Goal: Task Accomplishment & Management: Complete application form

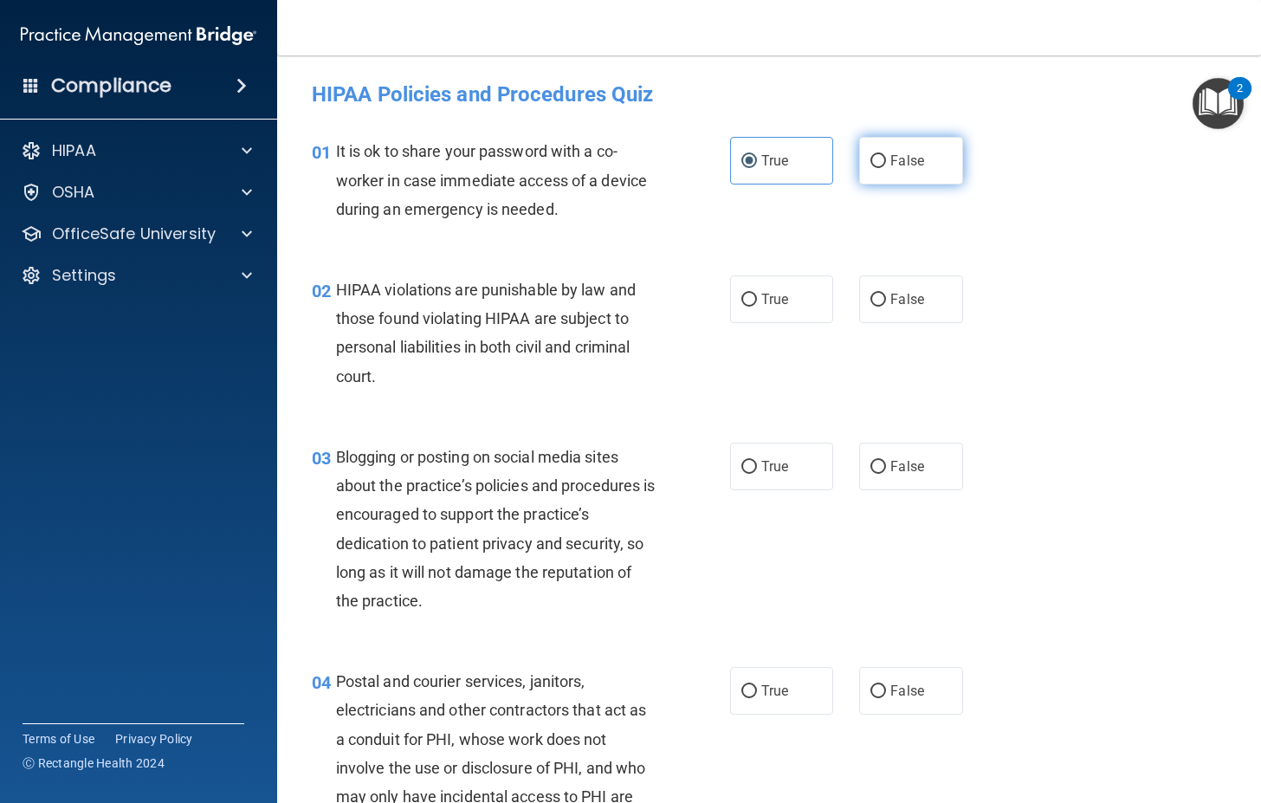
click at [874, 156] on input "False" at bounding box center [879, 161] width 16 height 13
radio input "true"
radio input "false"
click at [779, 308] on label "True" at bounding box center [781, 300] width 103 height 48
click at [757, 307] on input "True" at bounding box center [750, 300] width 16 height 13
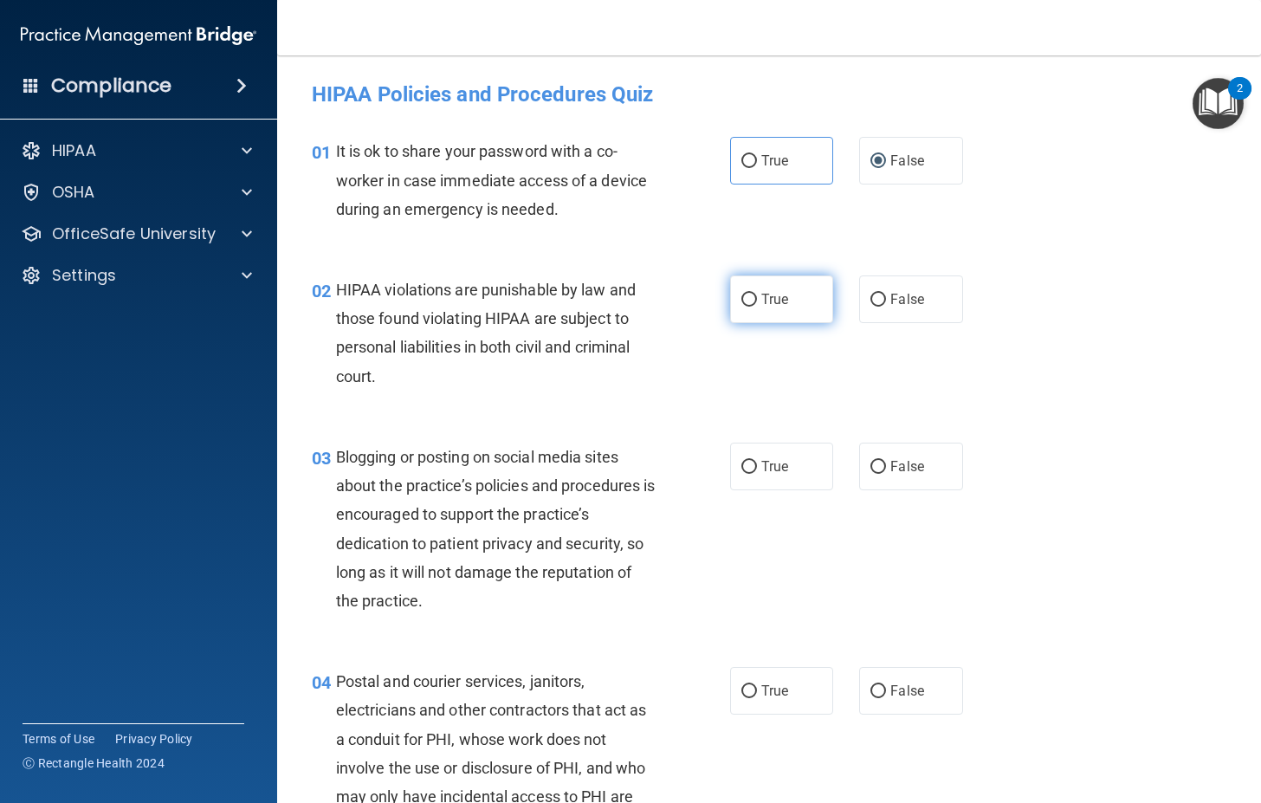
radio input "true"
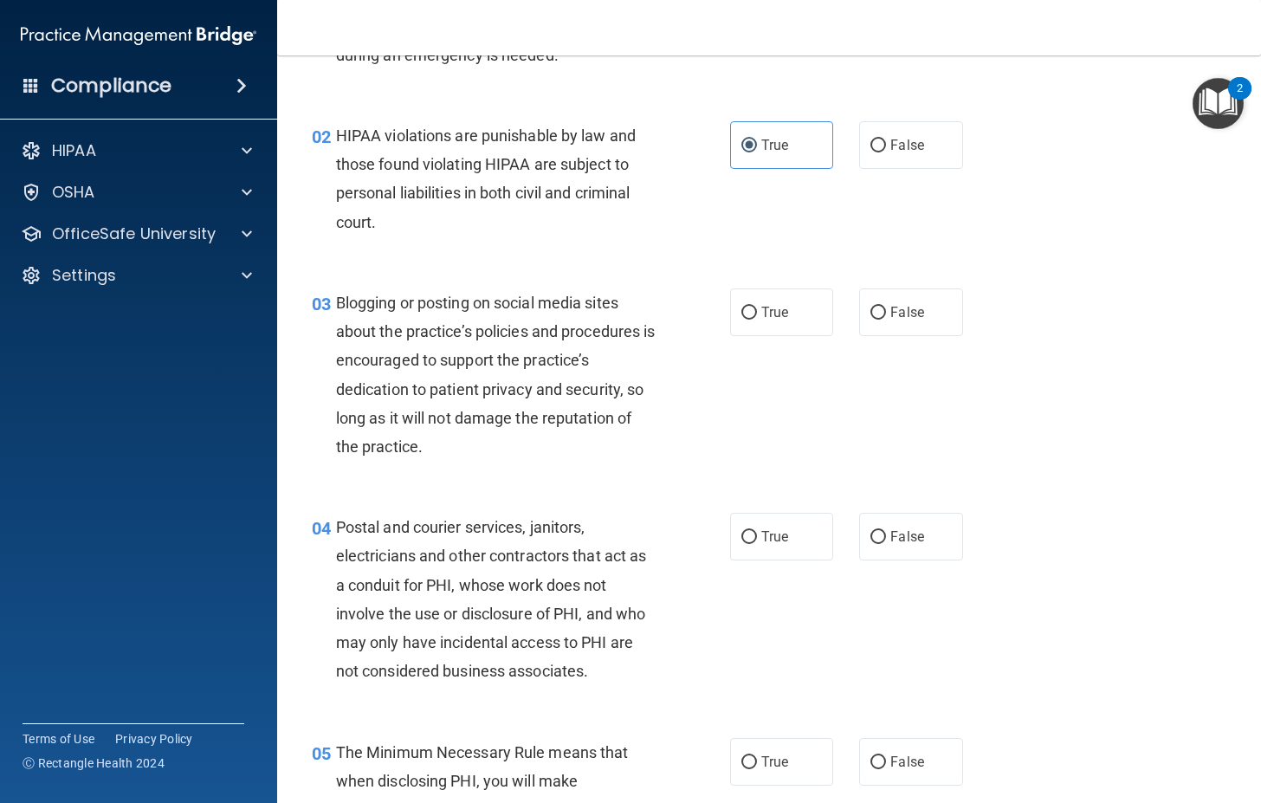
scroll to position [173, 0]
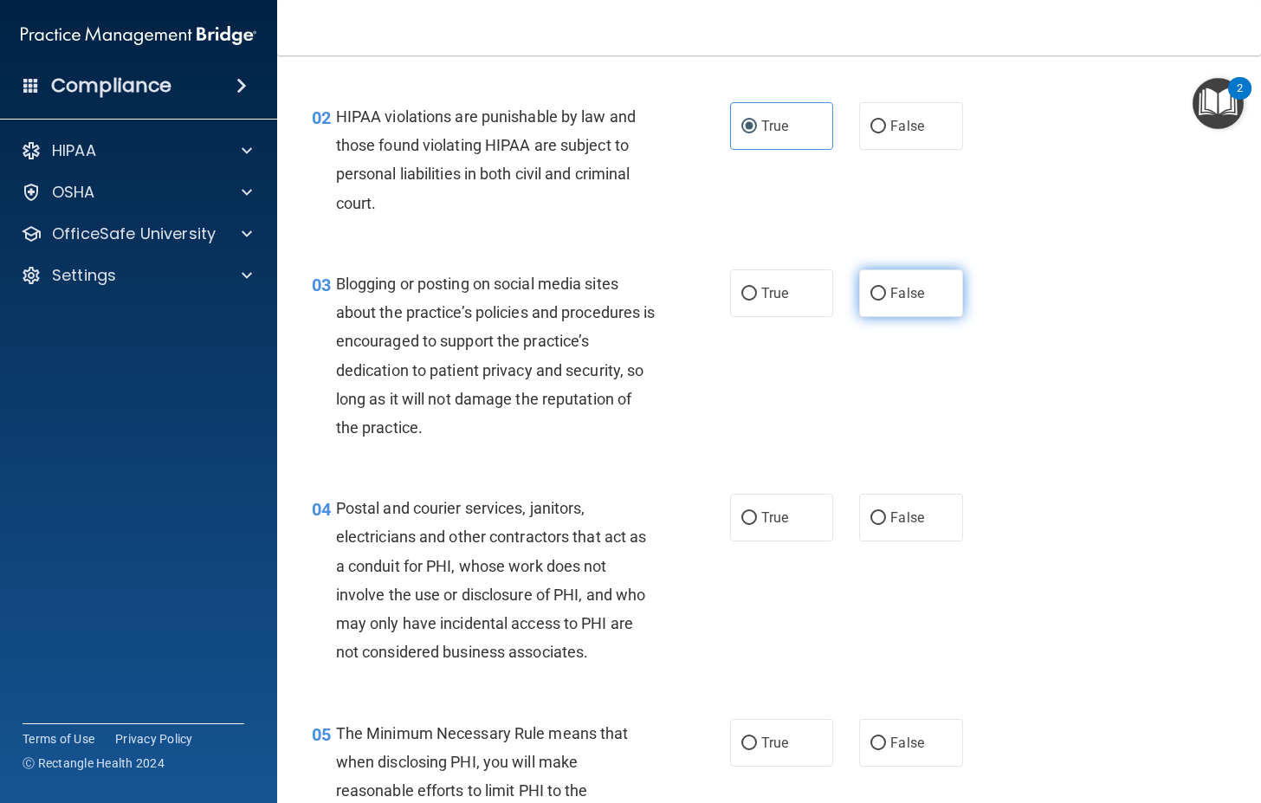
click at [918, 275] on label "False" at bounding box center [910, 293] width 103 height 48
click at [886, 288] on input "False" at bounding box center [879, 294] width 16 height 13
radio input "true"
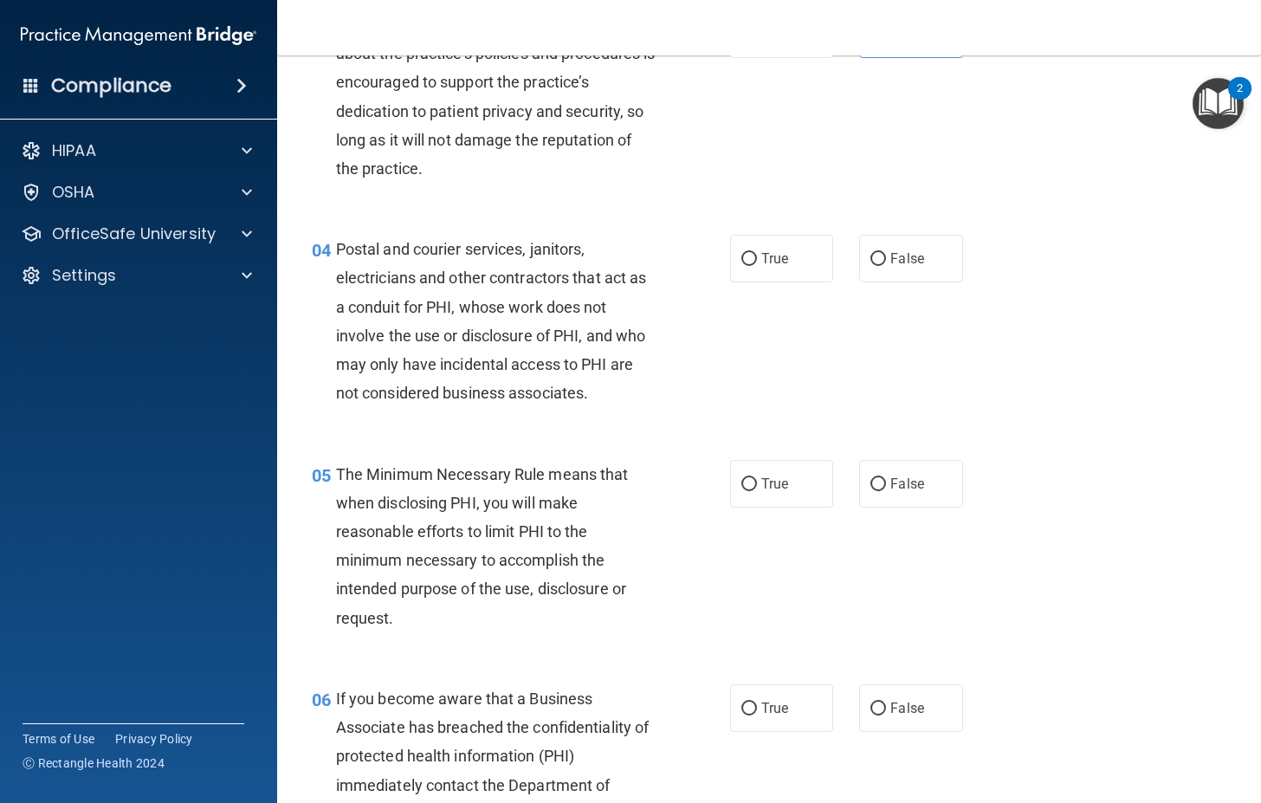
scroll to position [433, 0]
click at [810, 261] on label "True" at bounding box center [781, 258] width 103 height 48
click at [757, 261] on input "True" at bounding box center [750, 258] width 16 height 13
radio input "true"
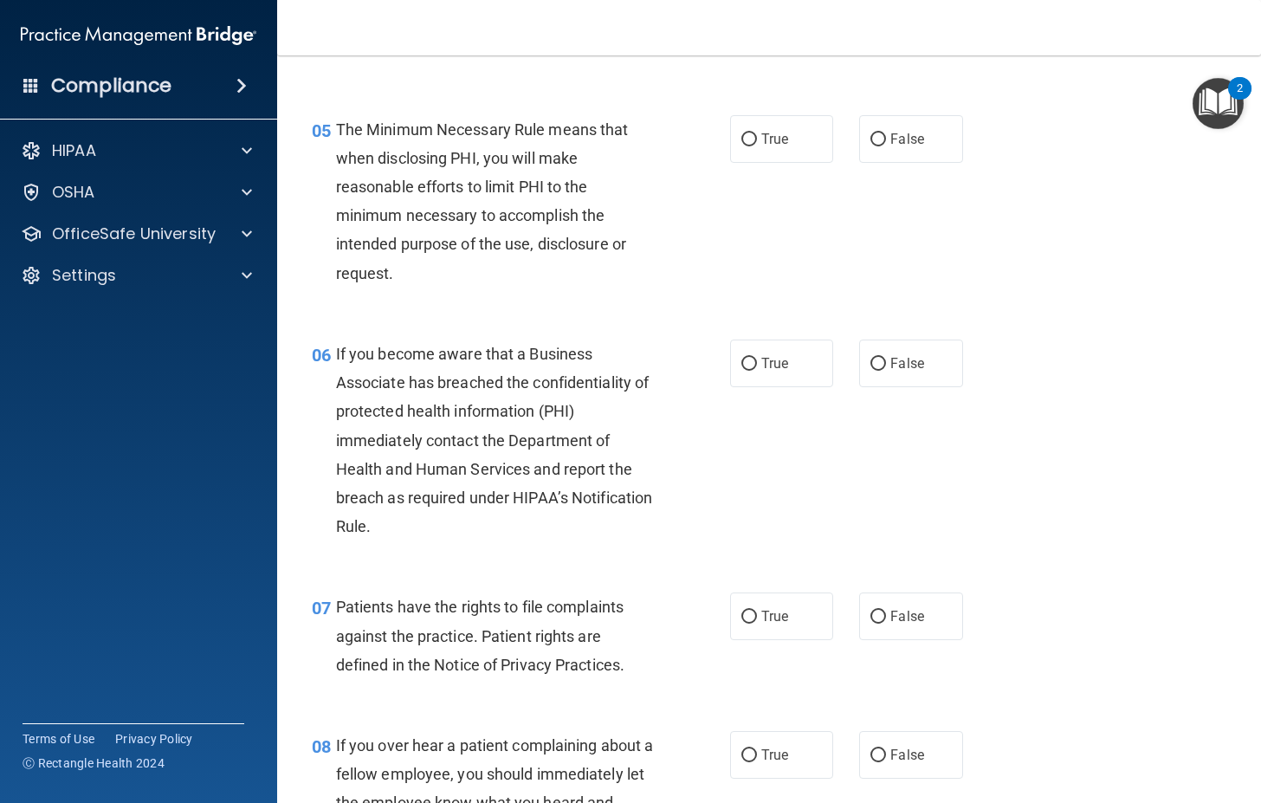
scroll to position [780, 0]
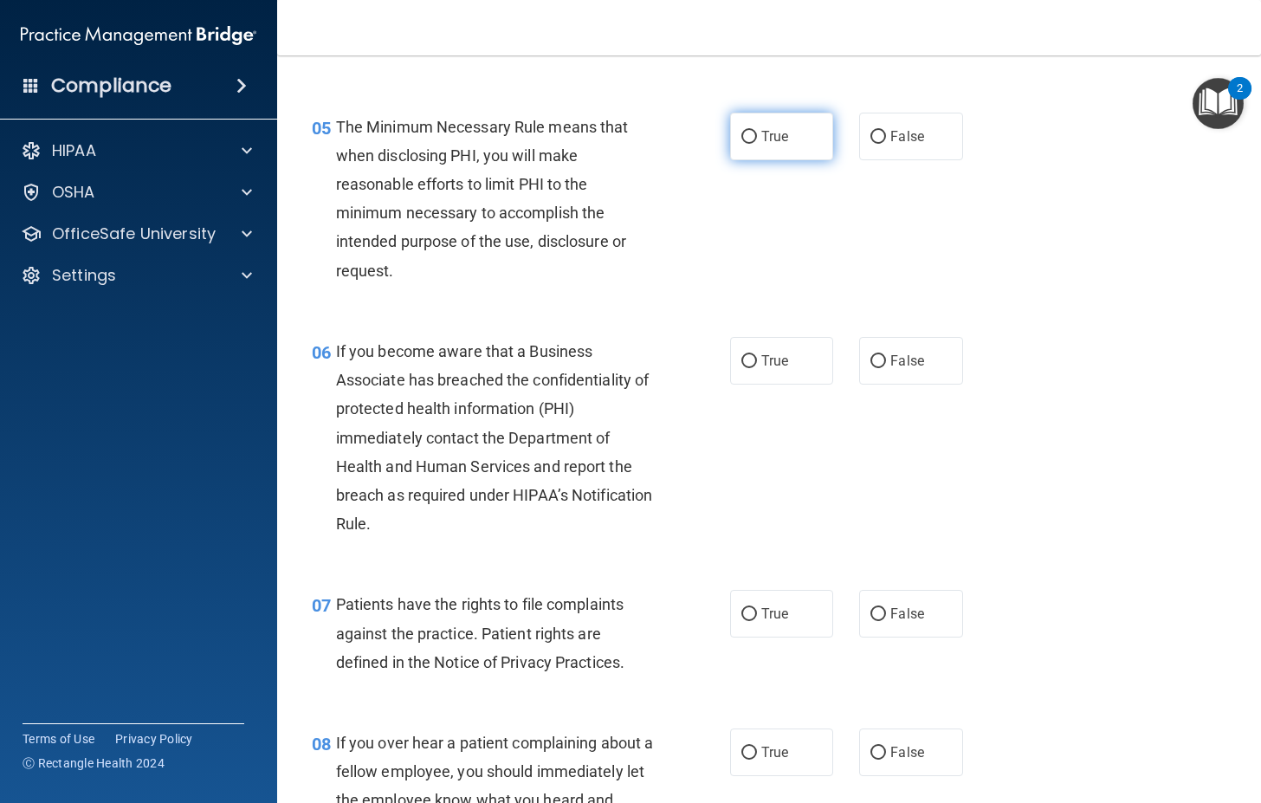
click at [762, 144] on span "True" at bounding box center [775, 136] width 27 height 16
click at [757, 144] on input "True" at bounding box center [750, 137] width 16 height 13
radio input "true"
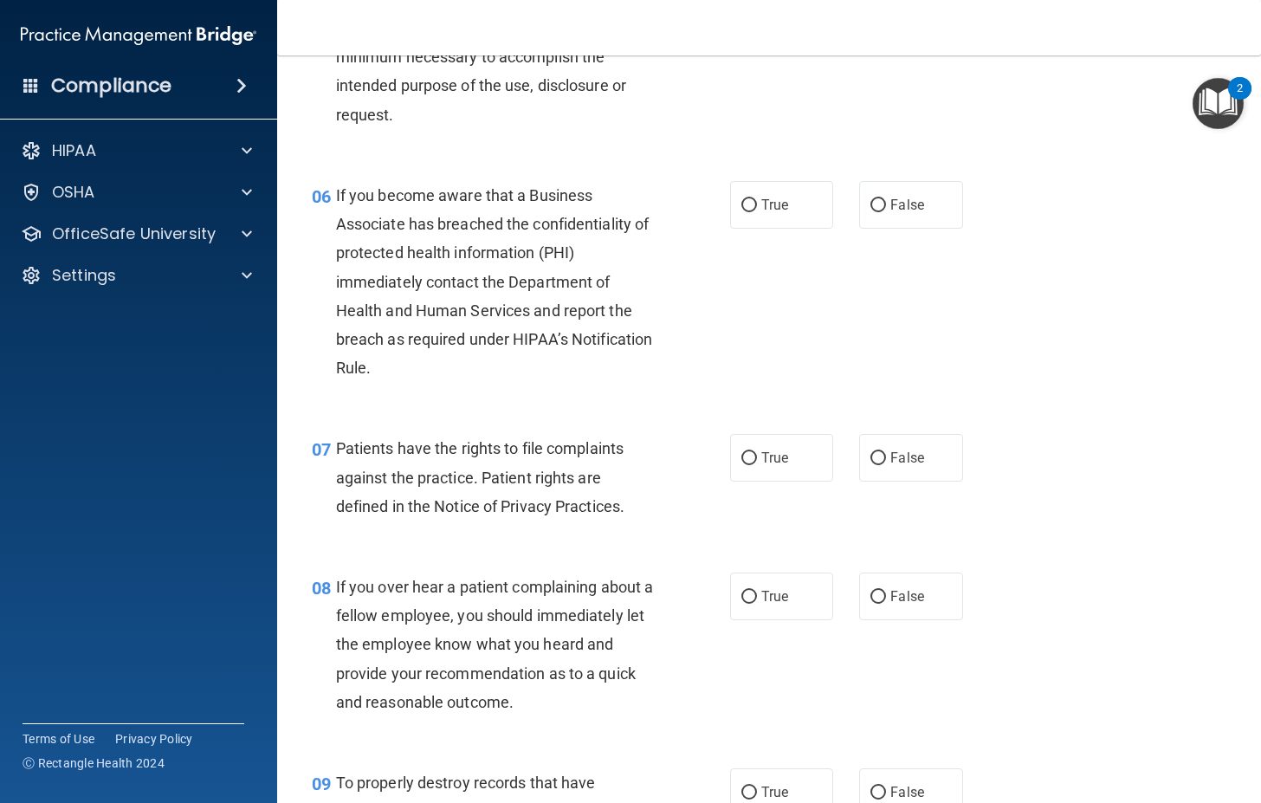
scroll to position [953, 0]
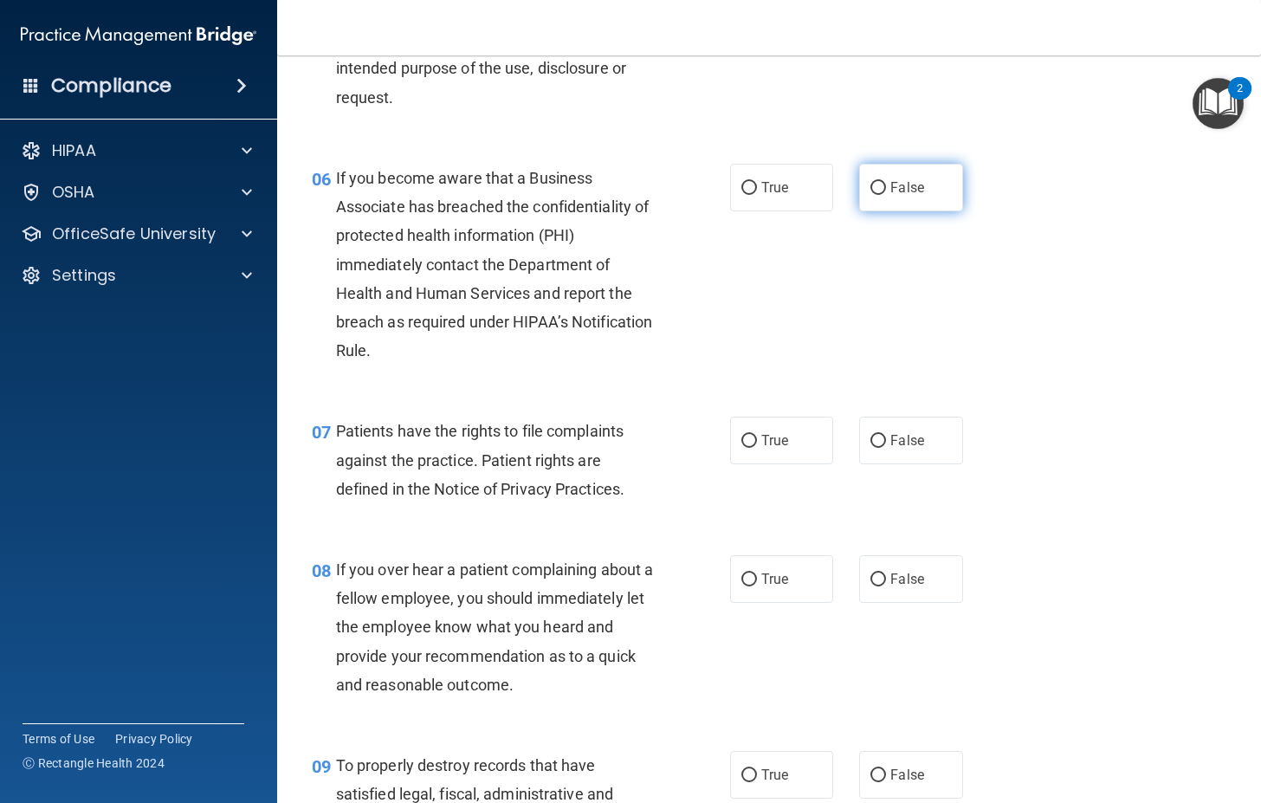
click at [918, 186] on label "False" at bounding box center [910, 188] width 103 height 48
click at [886, 186] on input "False" at bounding box center [879, 188] width 16 height 13
radio input "true"
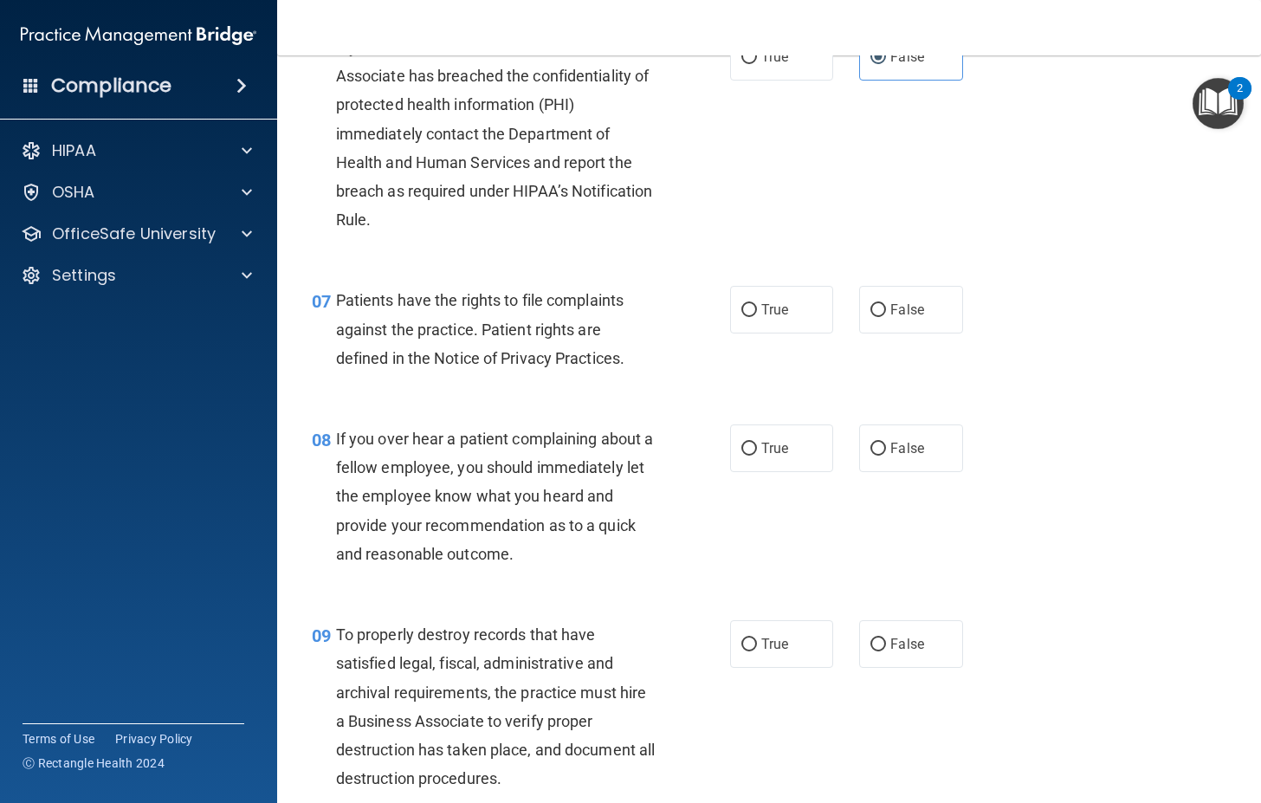
scroll to position [1126, 0]
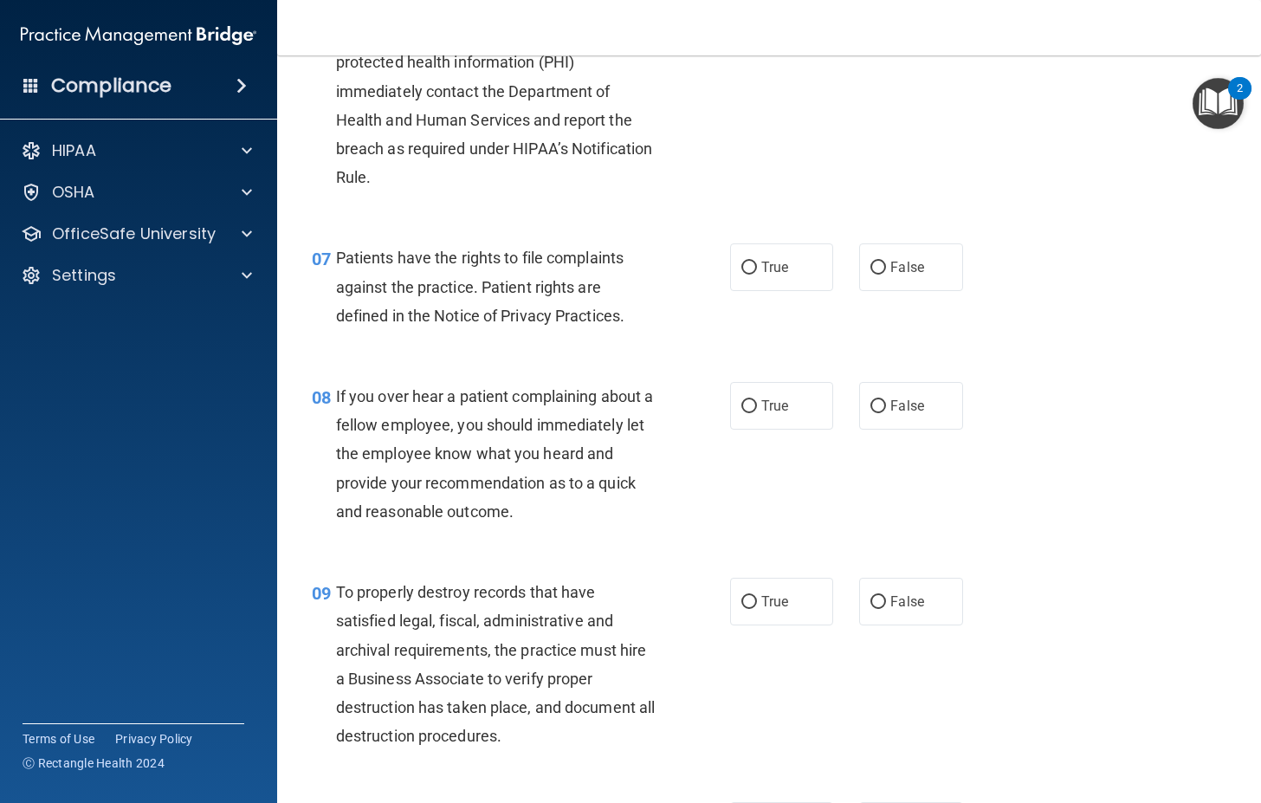
click at [833, 261] on div "True False" at bounding box center [854, 267] width 249 height 48
click at [769, 280] on label "True" at bounding box center [781, 267] width 103 height 48
click at [757, 275] on input "True" at bounding box center [750, 268] width 16 height 13
radio input "true"
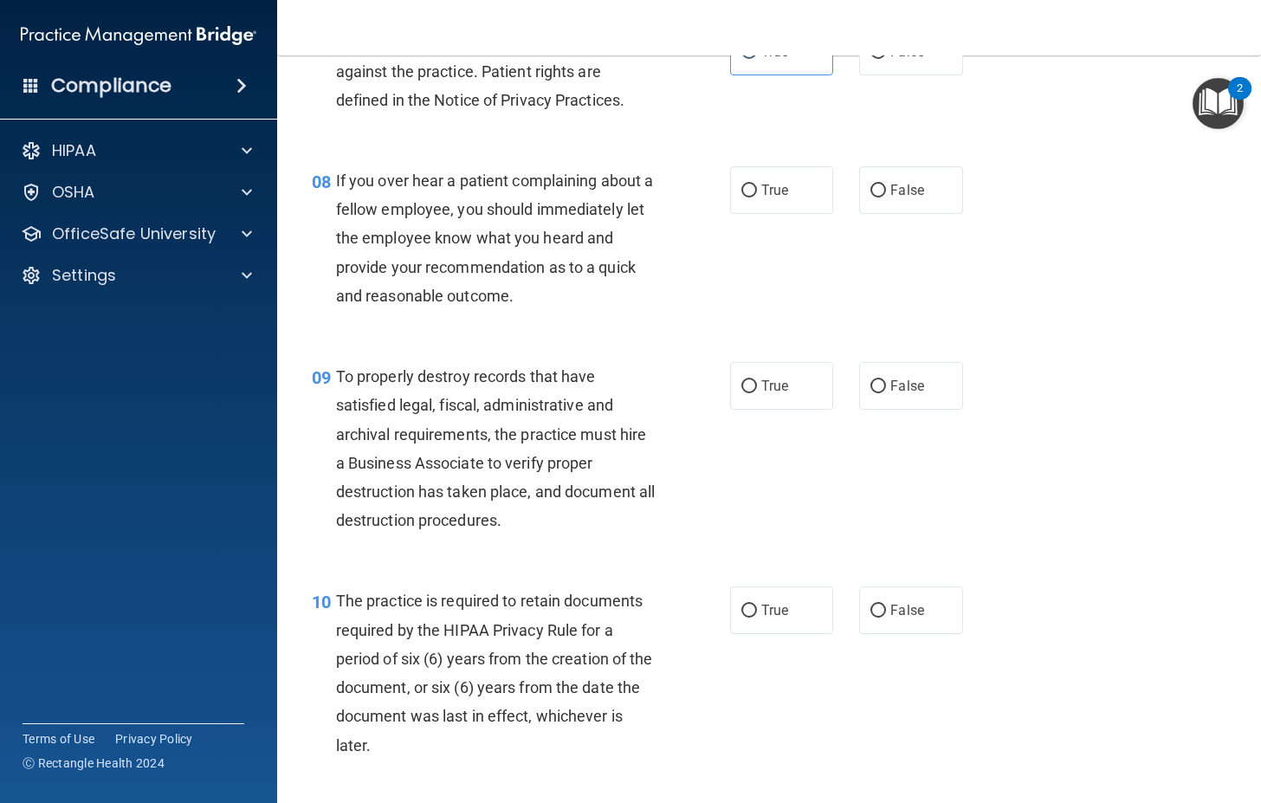
scroll to position [1386, 0]
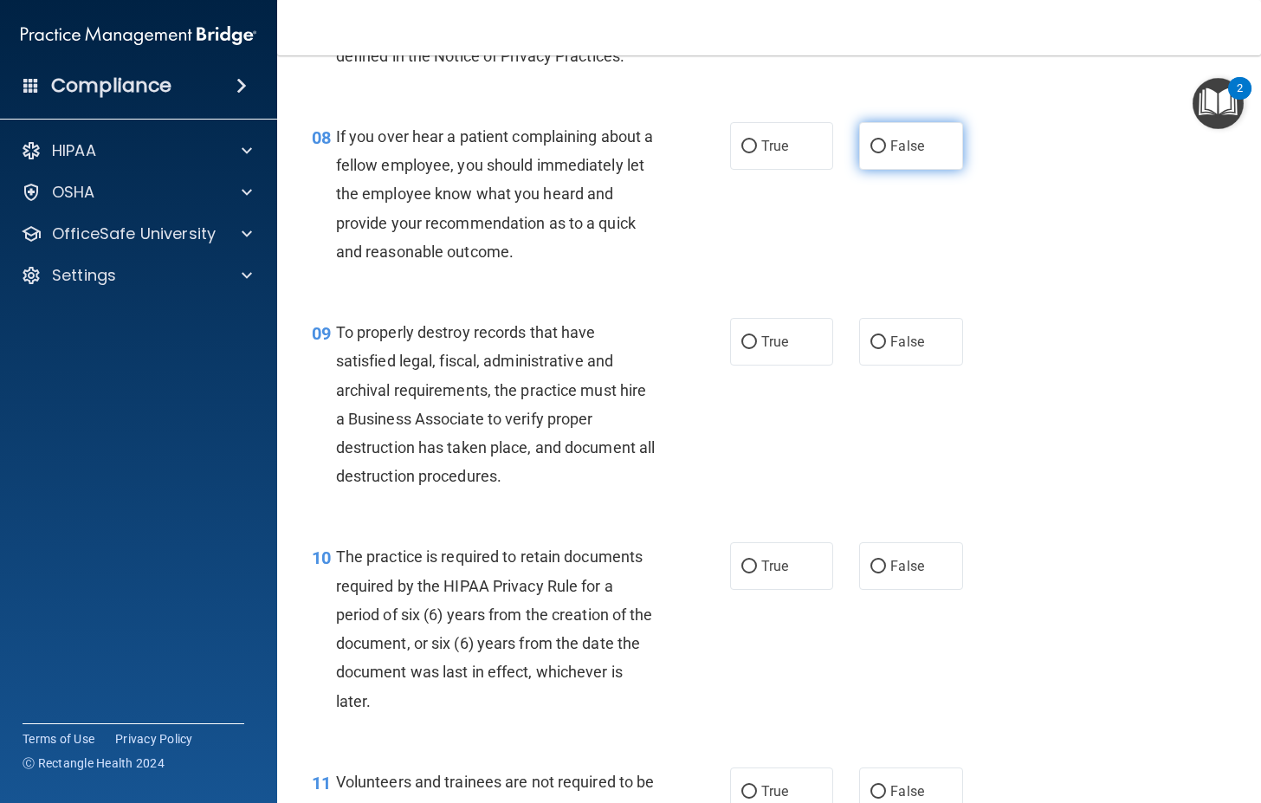
click at [916, 122] on label "False" at bounding box center [910, 146] width 103 height 48
click at [886, 140] on input "False" at bounding box center [879, 146] width 16 height 13
radio input "true"
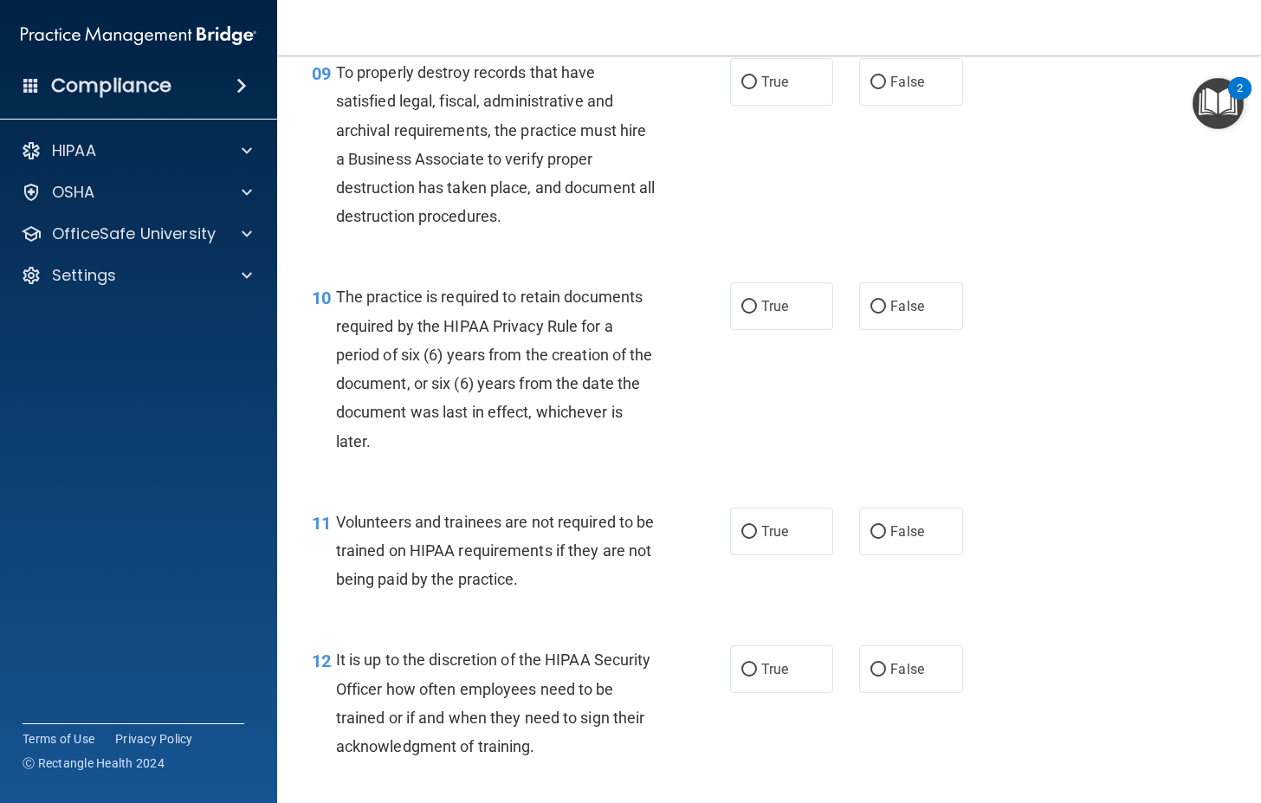
scroll to position [1560, 0]
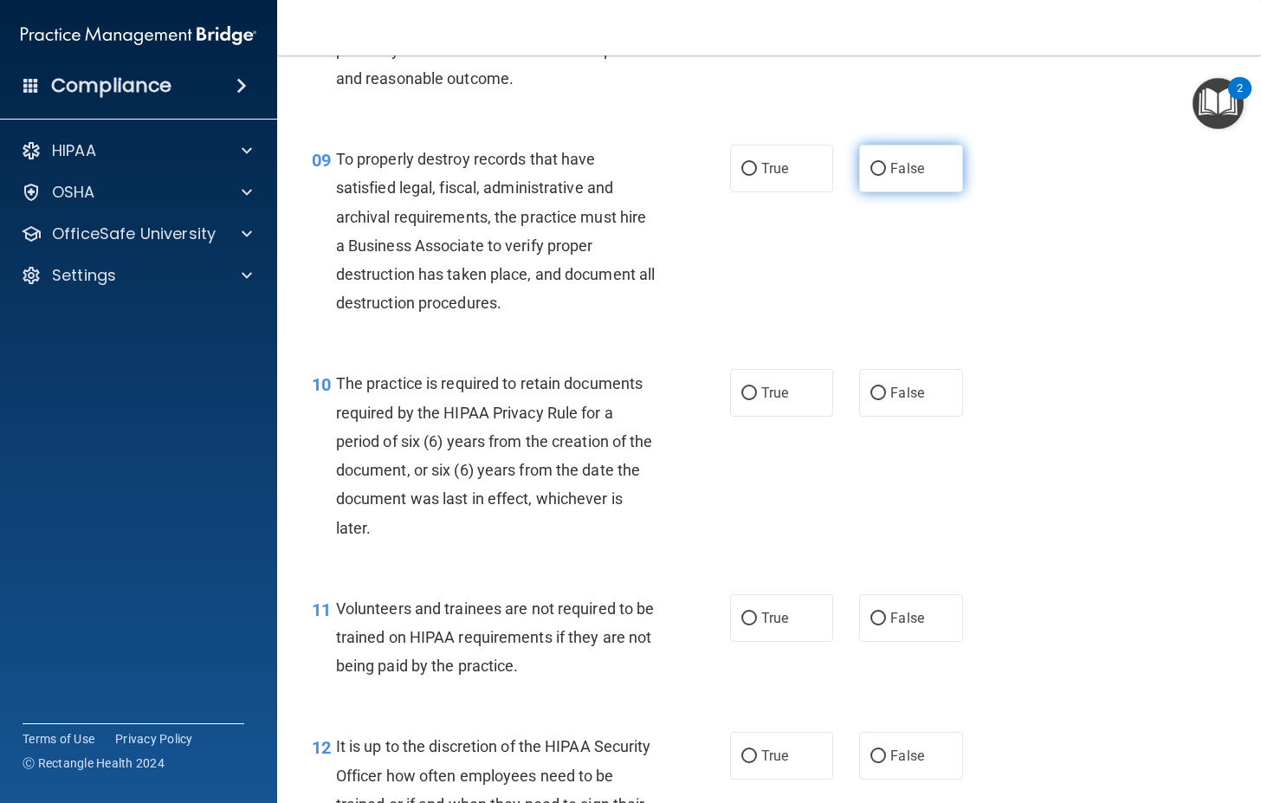
click at [861, 168] on label "False" at bounding box center [910, 169] width 103 height 48
click at [871, 168] on input "False" at bounding box center [879, 169] width 16 height 13
radio input "true"
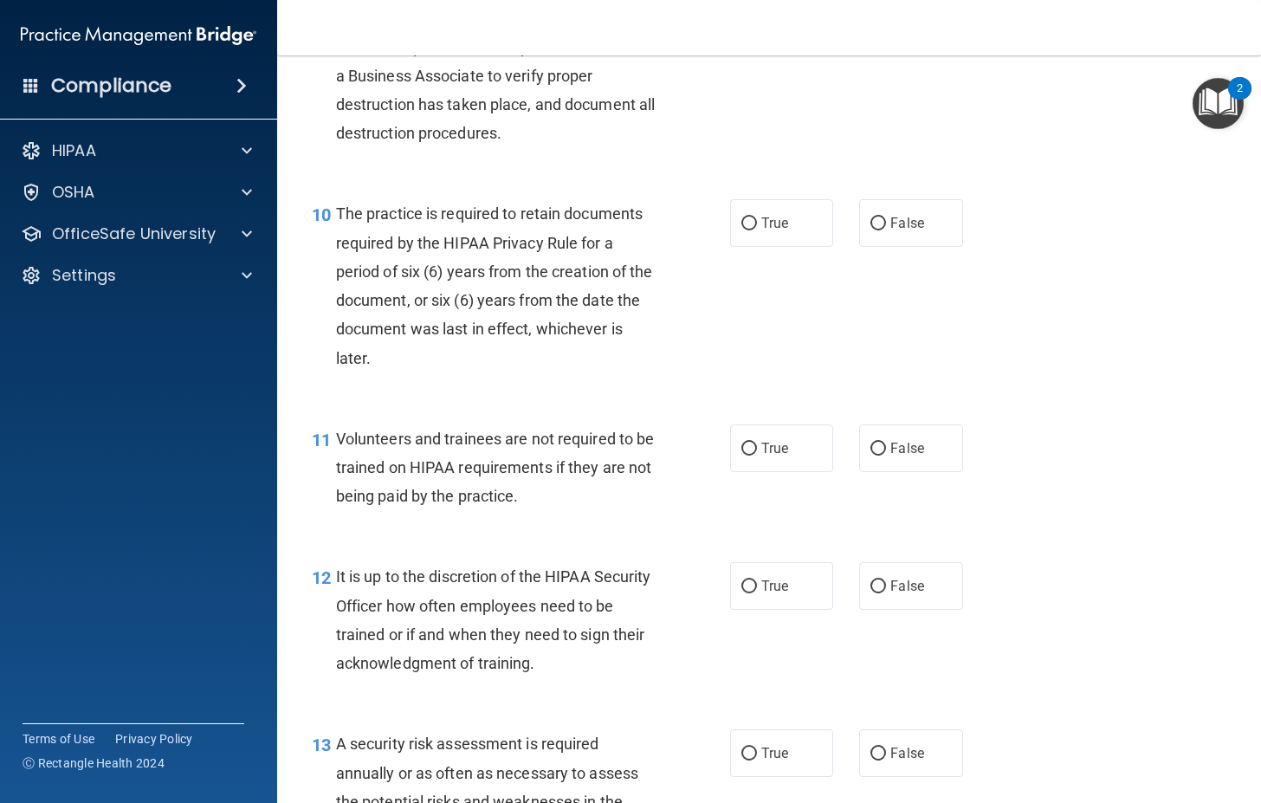
scroll to position [1733, 0]
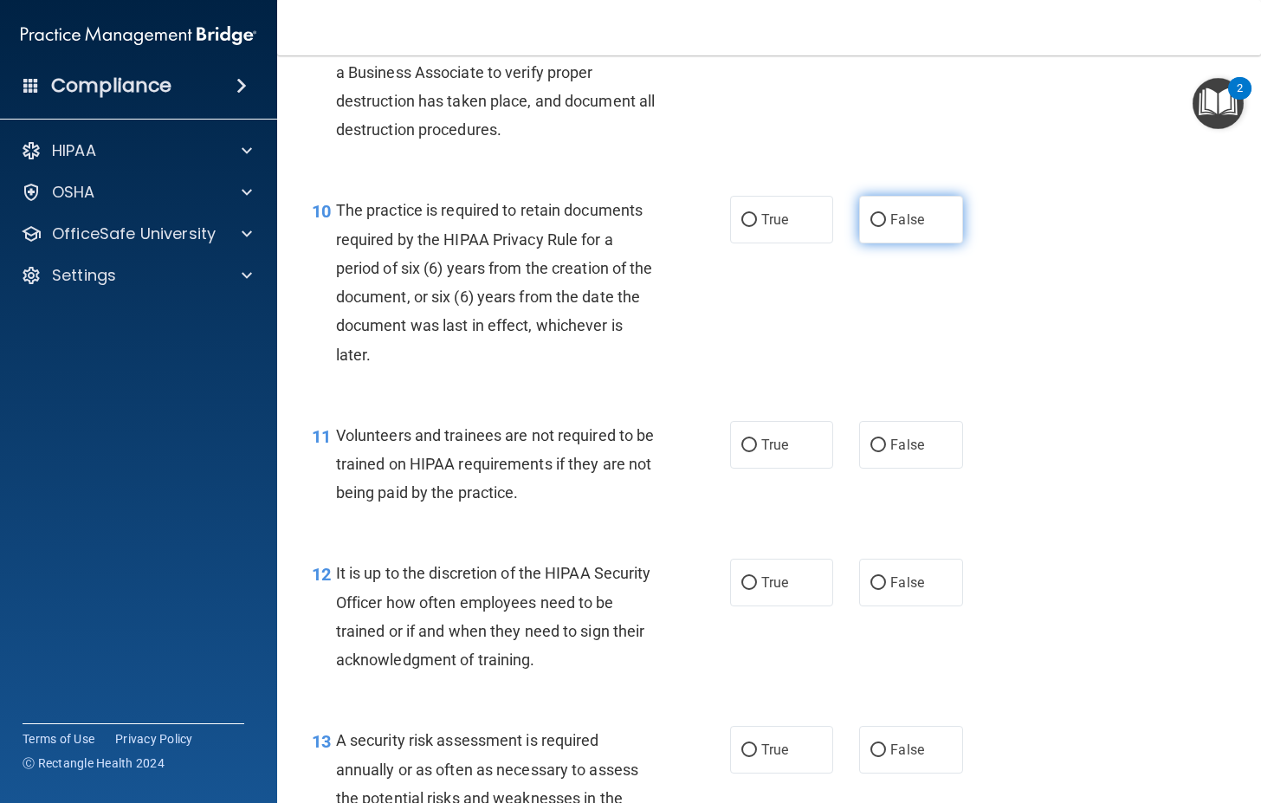
click at [891, 214] on span "False" at bounding box center [908, 219] width 34 height 16
click at [883, 214] on input "False" at bounding box center [879, 220] width 16 height 13
radio input "true"
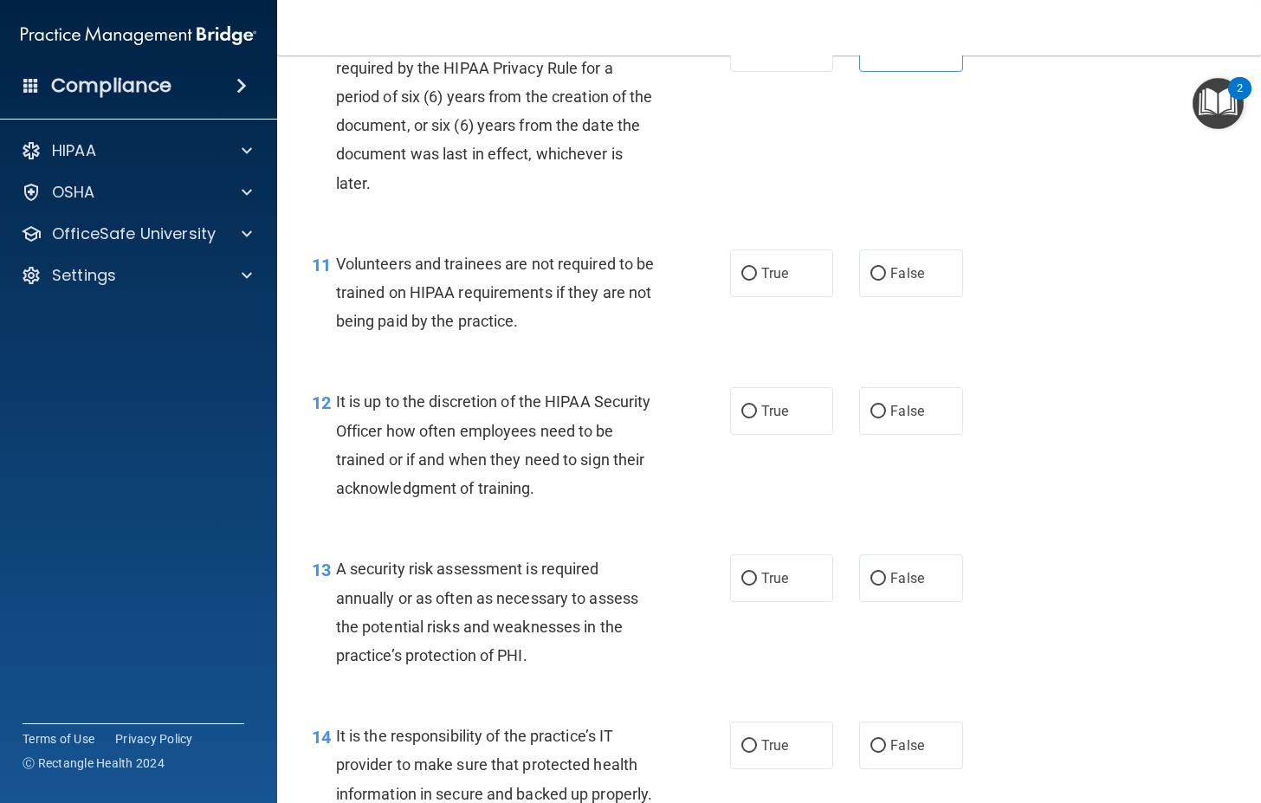
scroll to position [1906, 0]
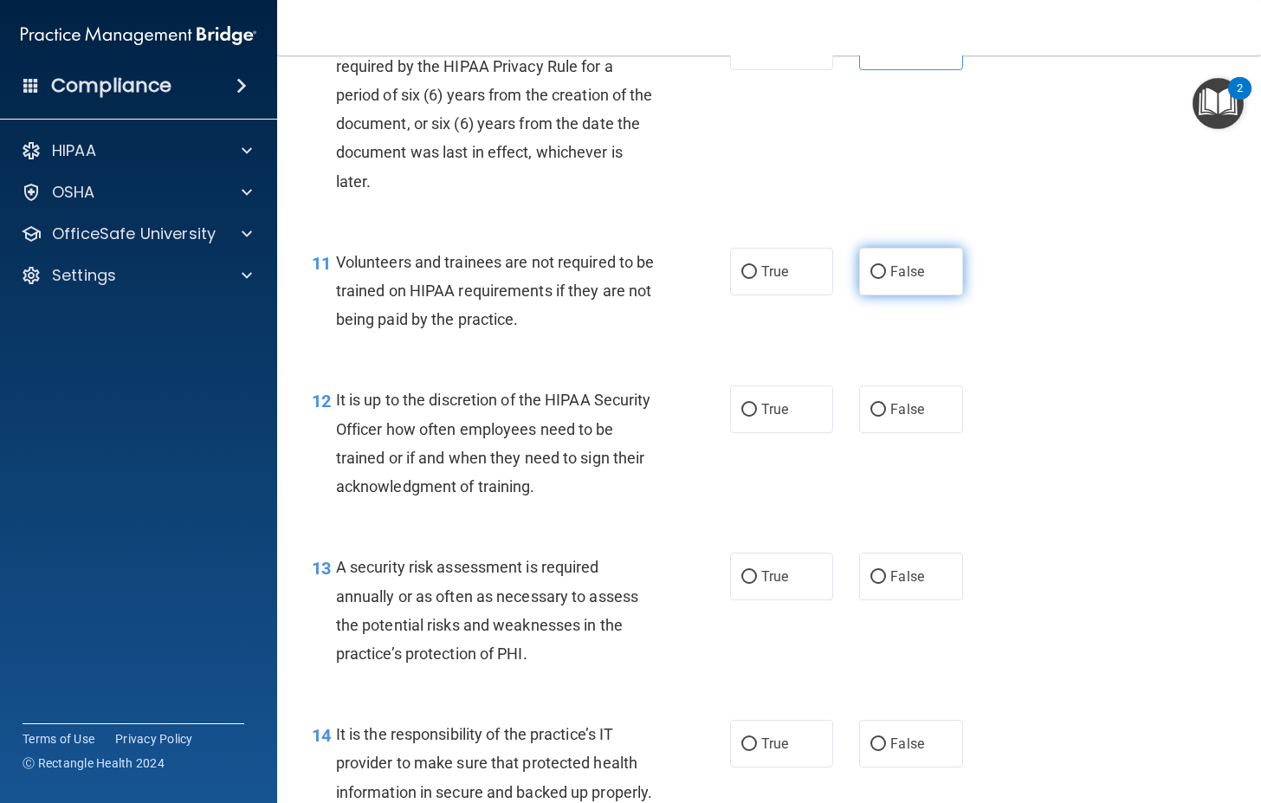
click at [931, 269] on label "False" at bounding box center [910, 272] width 103 height 48
click at [886, 269] on input "False" at bounding box center [879, 272] width 16 height 13
radio input "true"
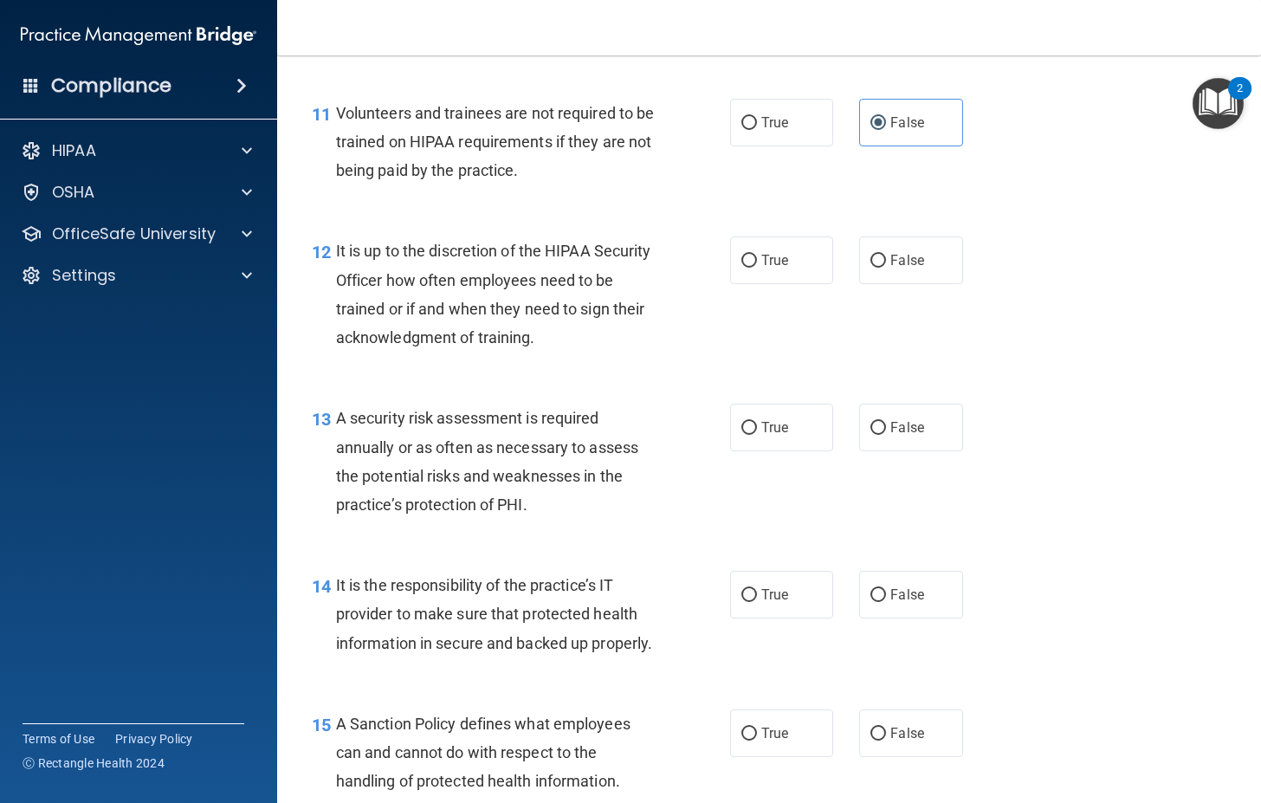
scroll to position [2079, 0]
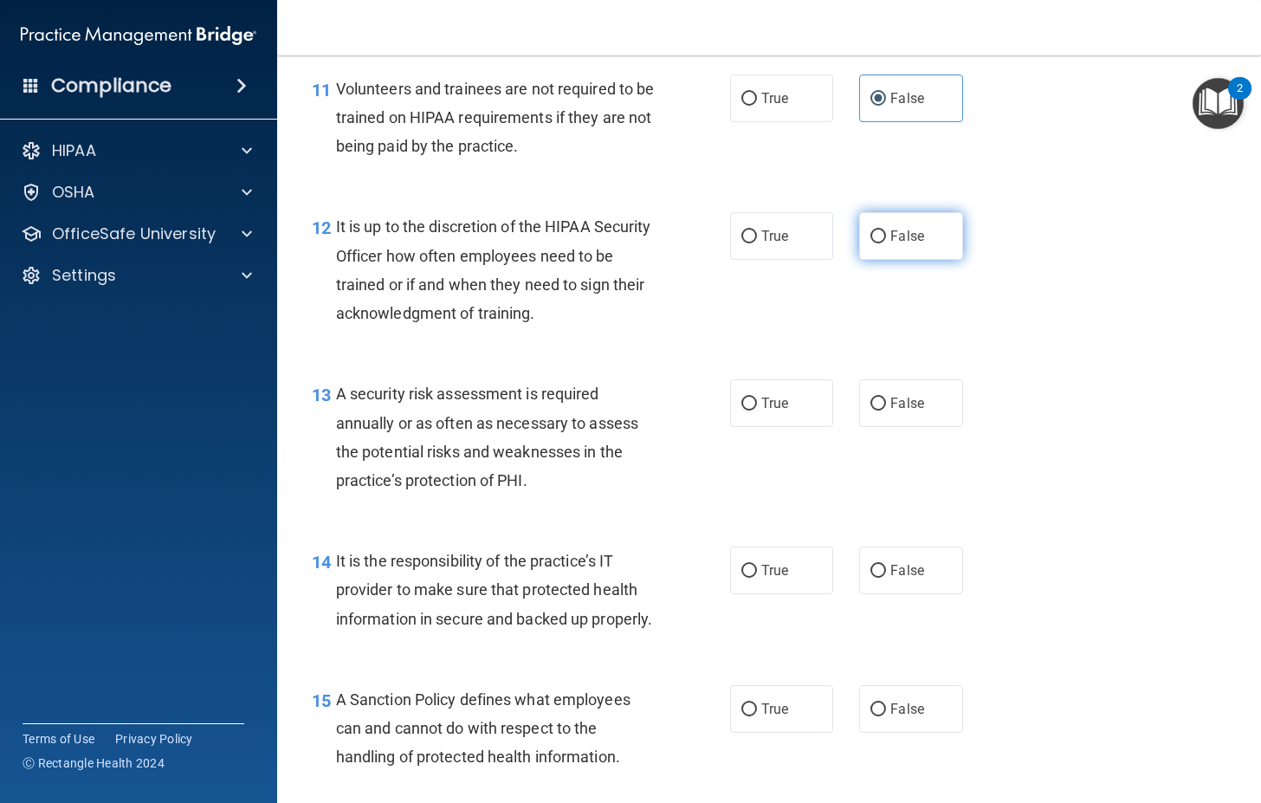
click at [920, 231] on label "False" at bounding box center [910, 236] width 103 height 48
click at [886, 231] on input "False" at bounding box center [879, 236] width 16 height 13
radio input "true"
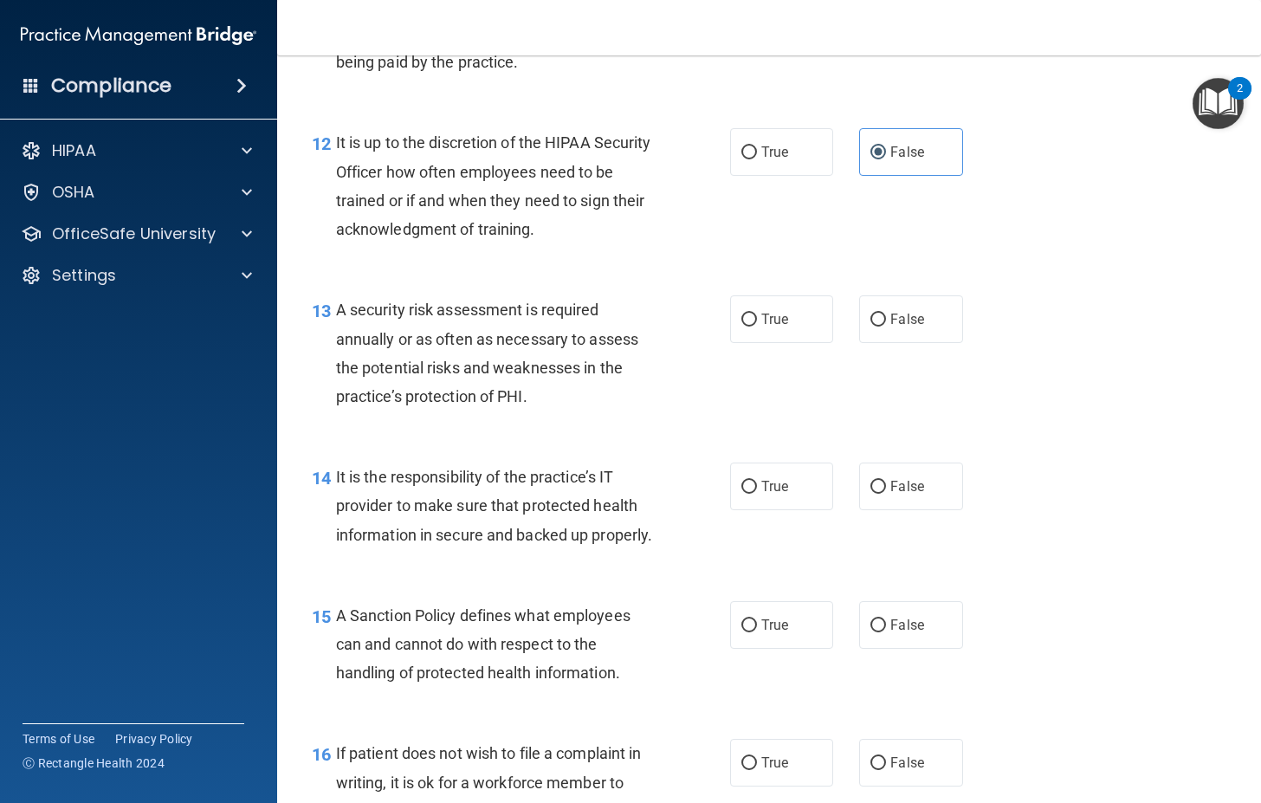
scroll to position [2166, 0]
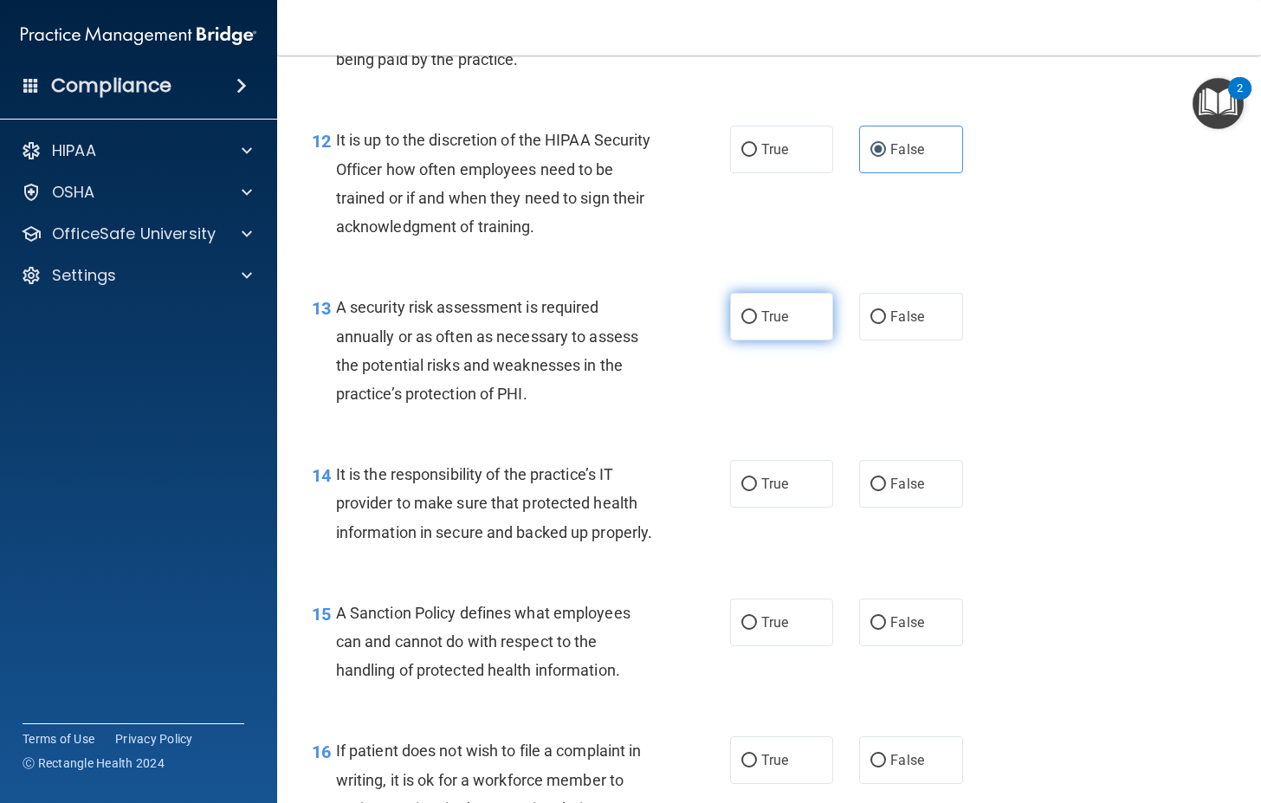
click at [796, 338] on label "True" at bounding box center [781, 317] width 103 height 48
click at [757, 324] on input "True" at bounding box center [750, 317] width 16 height 13
radio input "true"
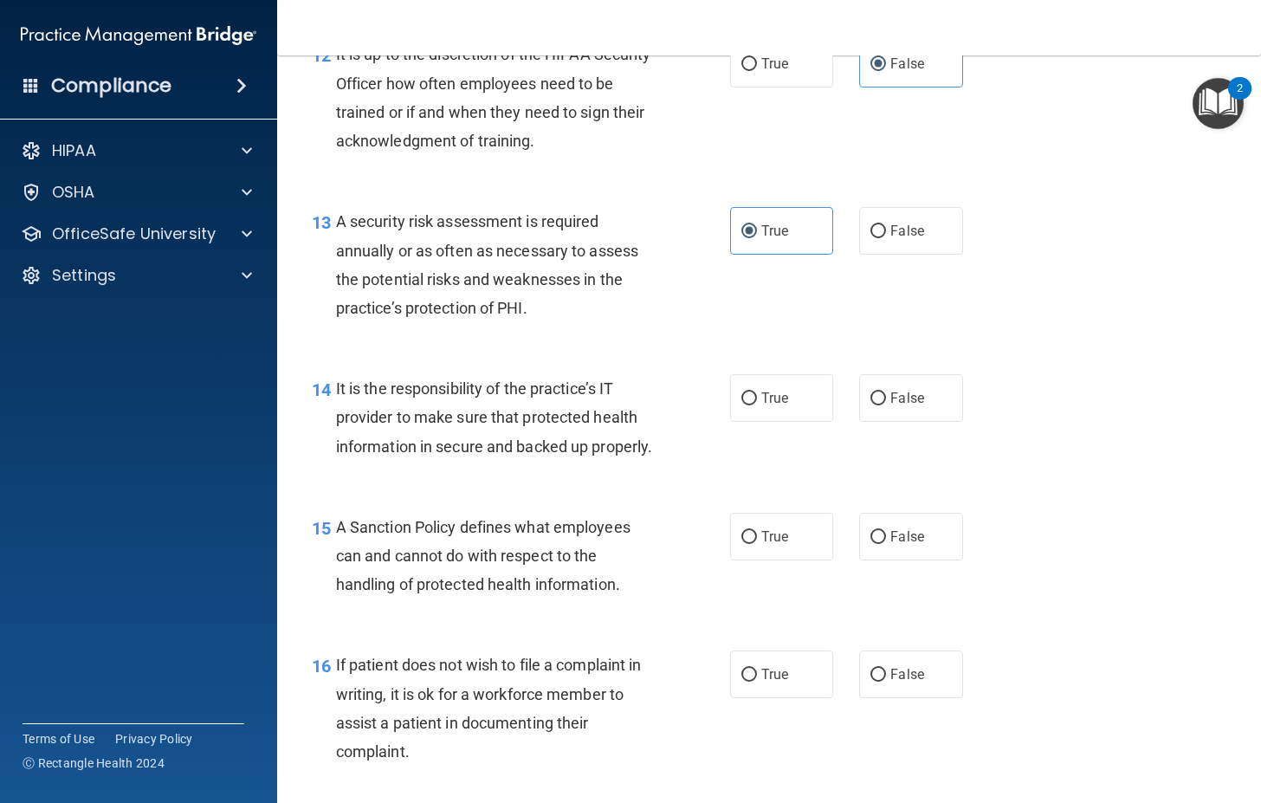
scroll to position [2339, 0]
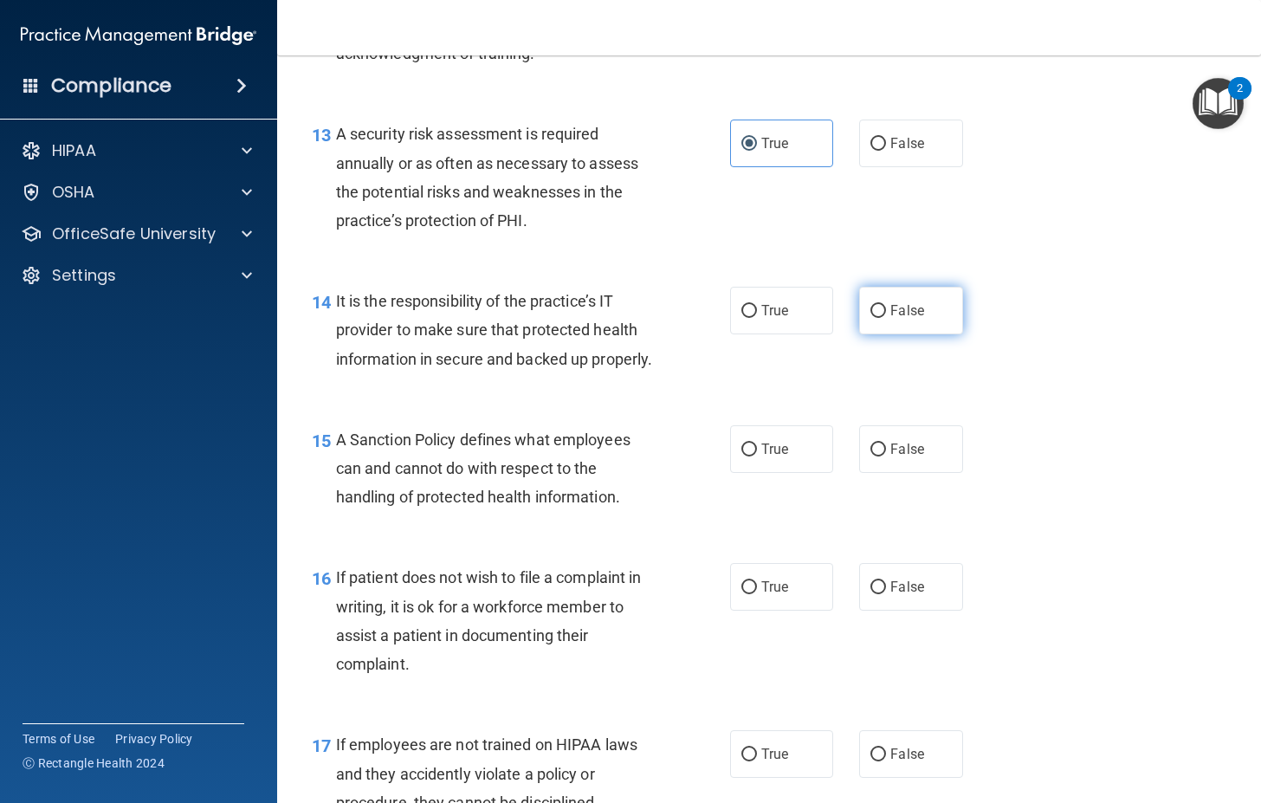
click at [916, 314] on span "False" at bounding box center [908, 310] width 34 height 16
click at [886, 314] on input "False" at bounding box center [879, 311] width 16 height 13
radio input "true"
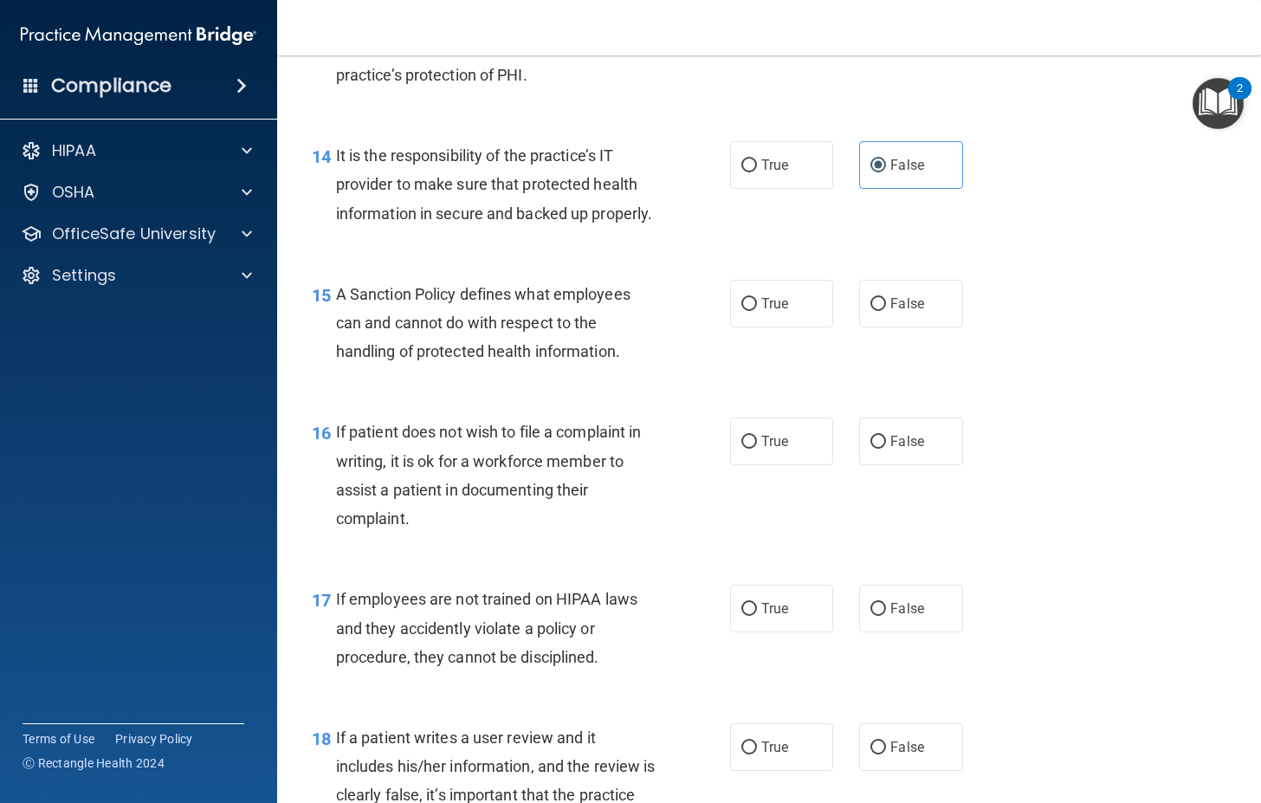
scroll to position [2513, 0]
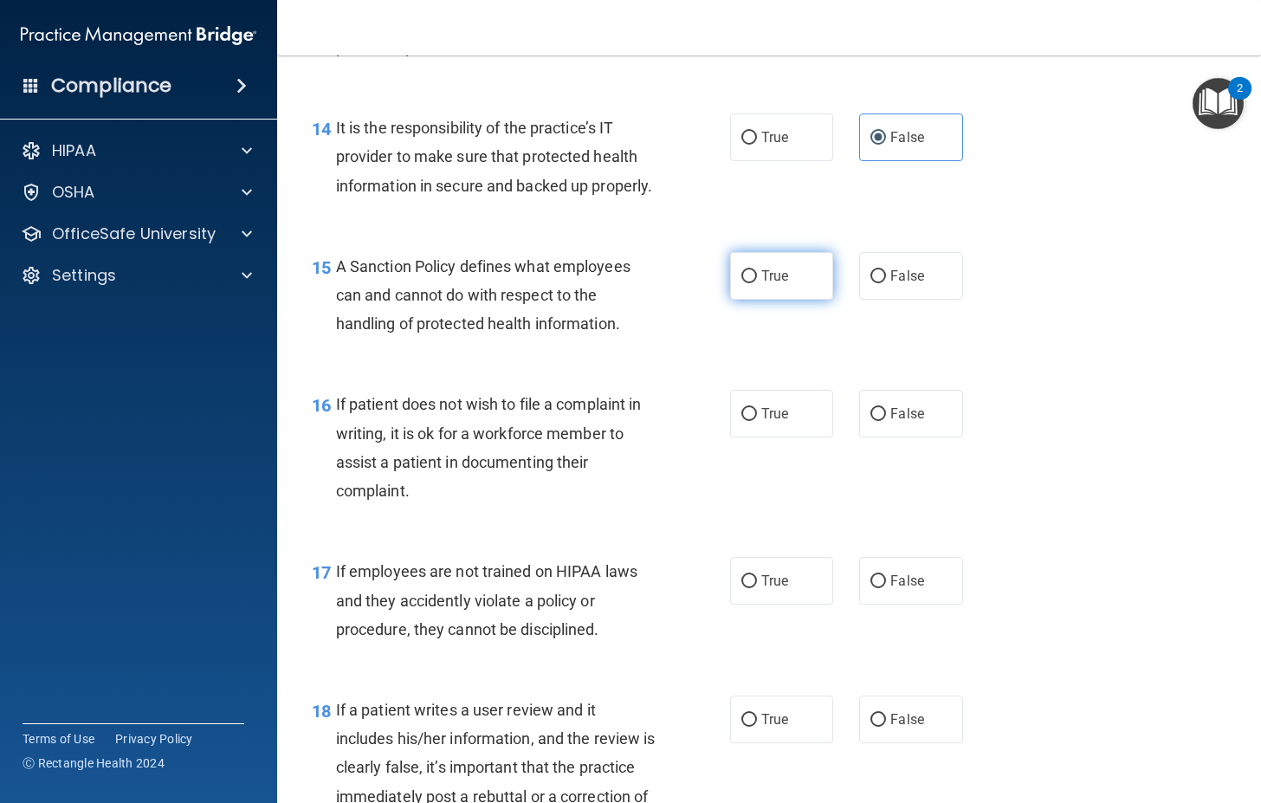
click at [762, 300] on label "True" at bounding box center [781, 276] width 103 height 48
click at [757, 283] on input "True" at bounding box center [750, 276] width 16 height 13
radio input "true"
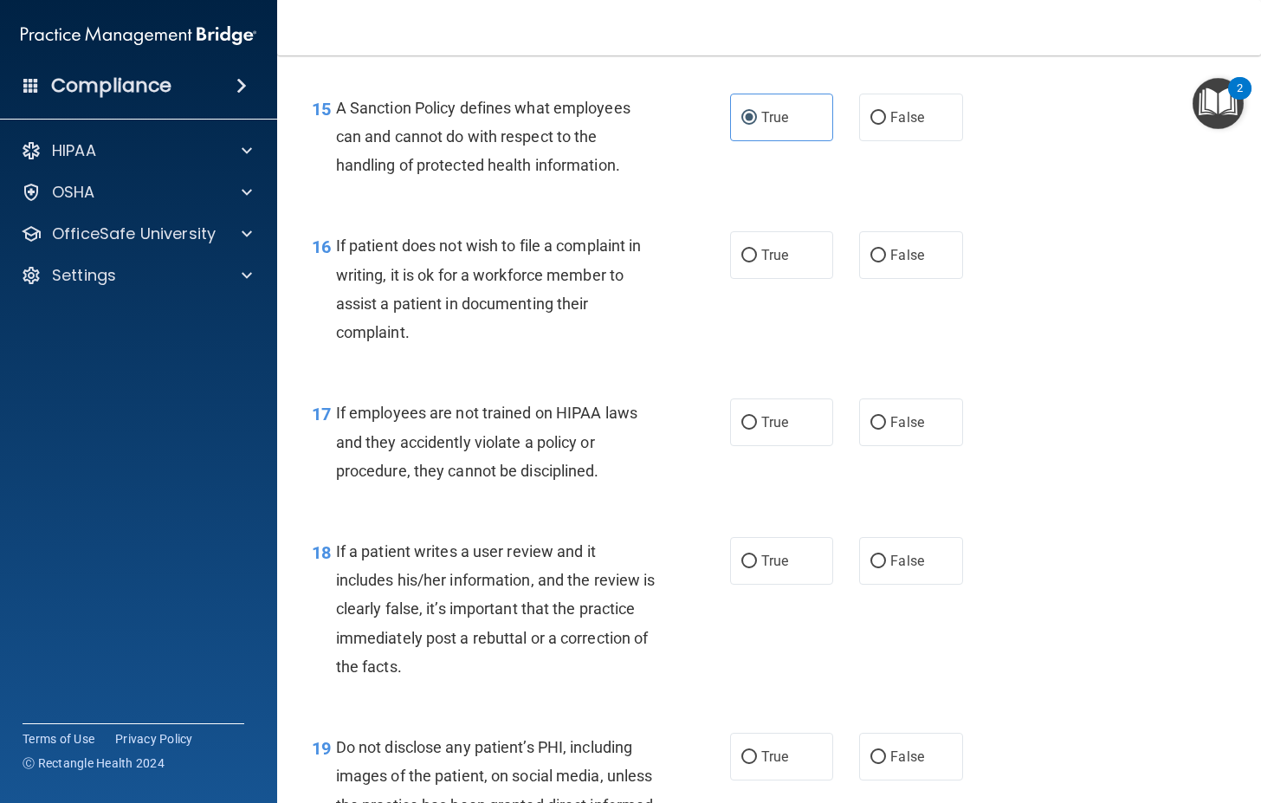
scroll to position [2686, 0]
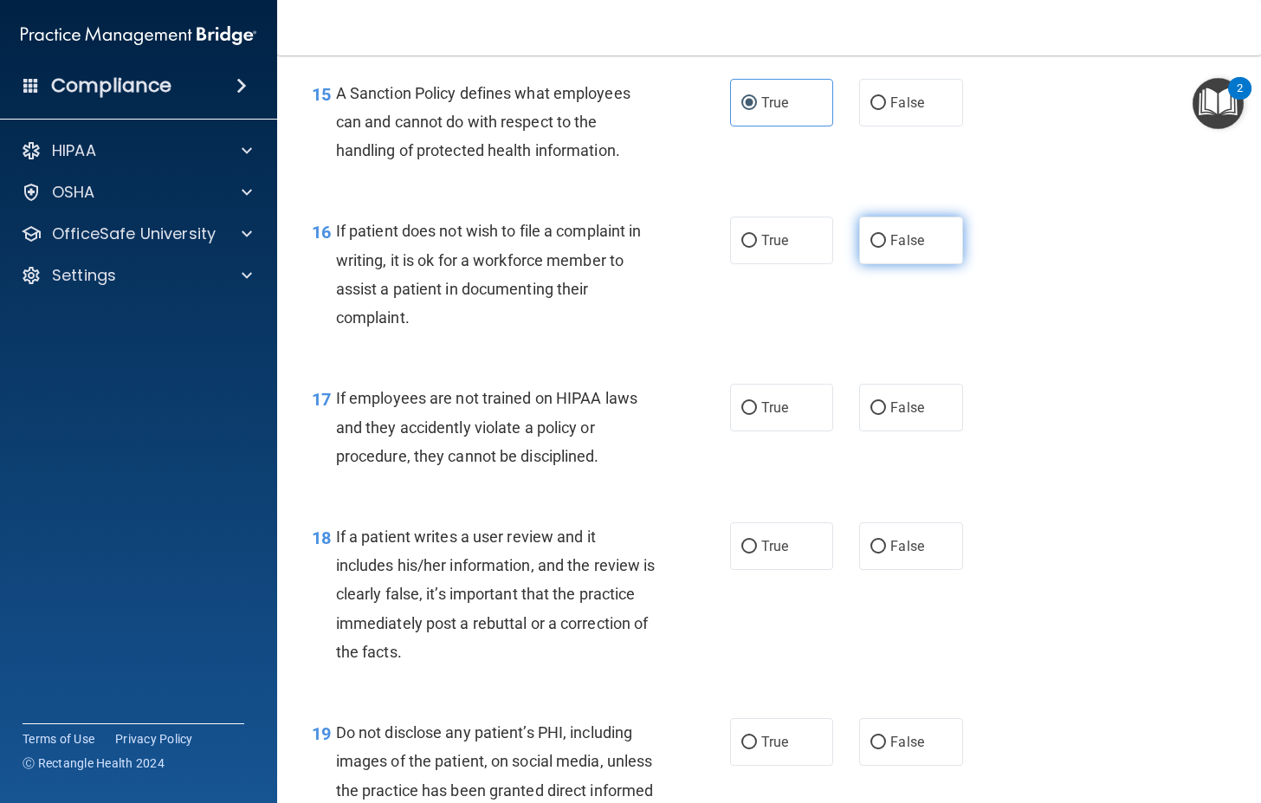
click at [926, 264] on label "False" at bounding box center [910, 241] width 103 height 48
click at [886, 248] on input "False" at bounding box center [879, 241] width 16 height 13
radio input "true"
click at [762, 249] on span "True" at bounding box center [775, 240] width 27 height 16
click at [757, 248] on input "True" at bounding box center [750, 241] width 16 height 13
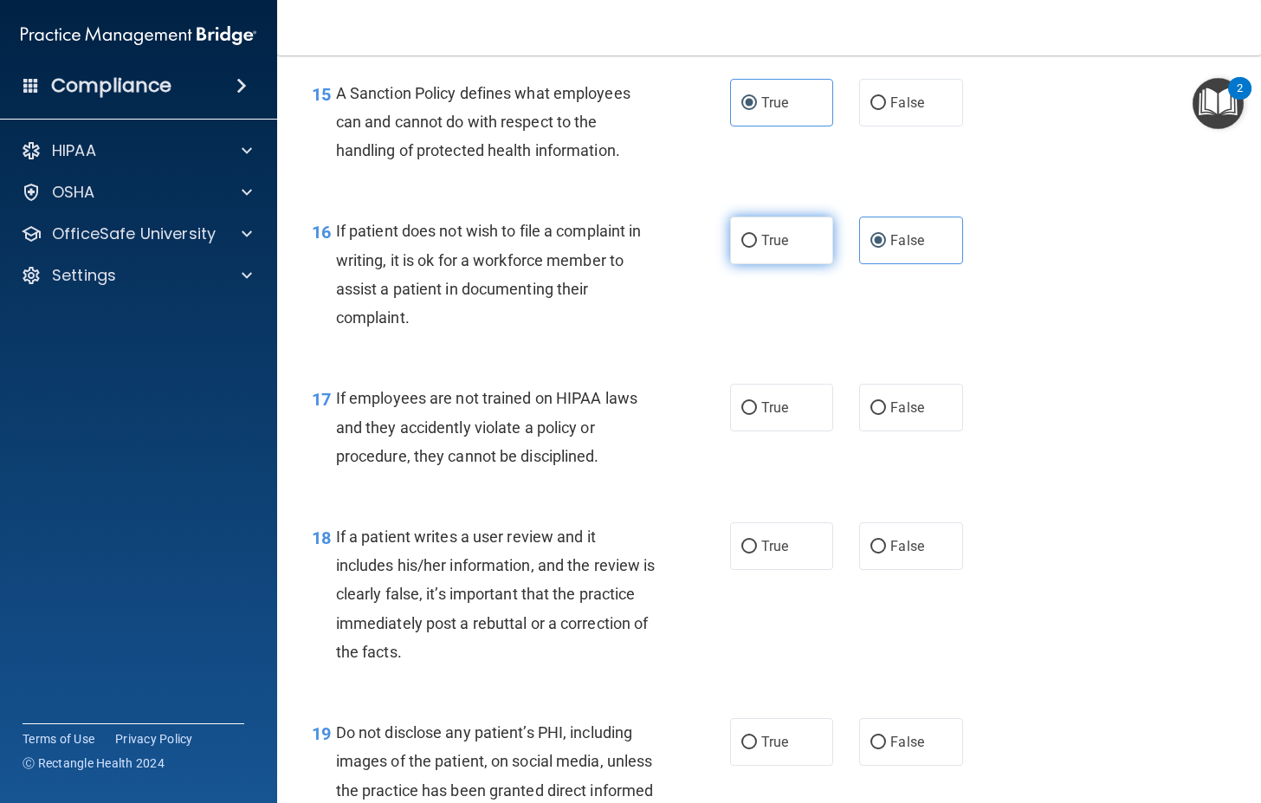
radio input "true"
radio input "false"
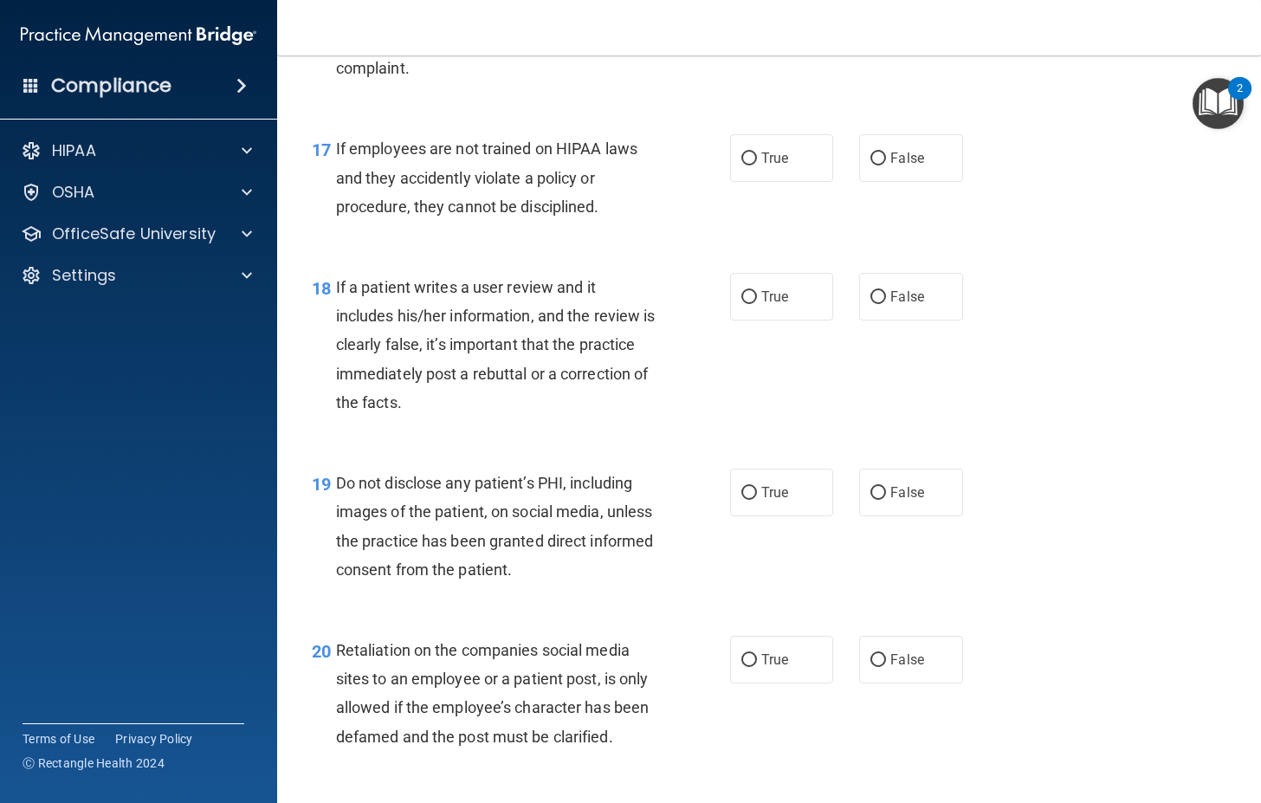
scroll to position [2946, 0]
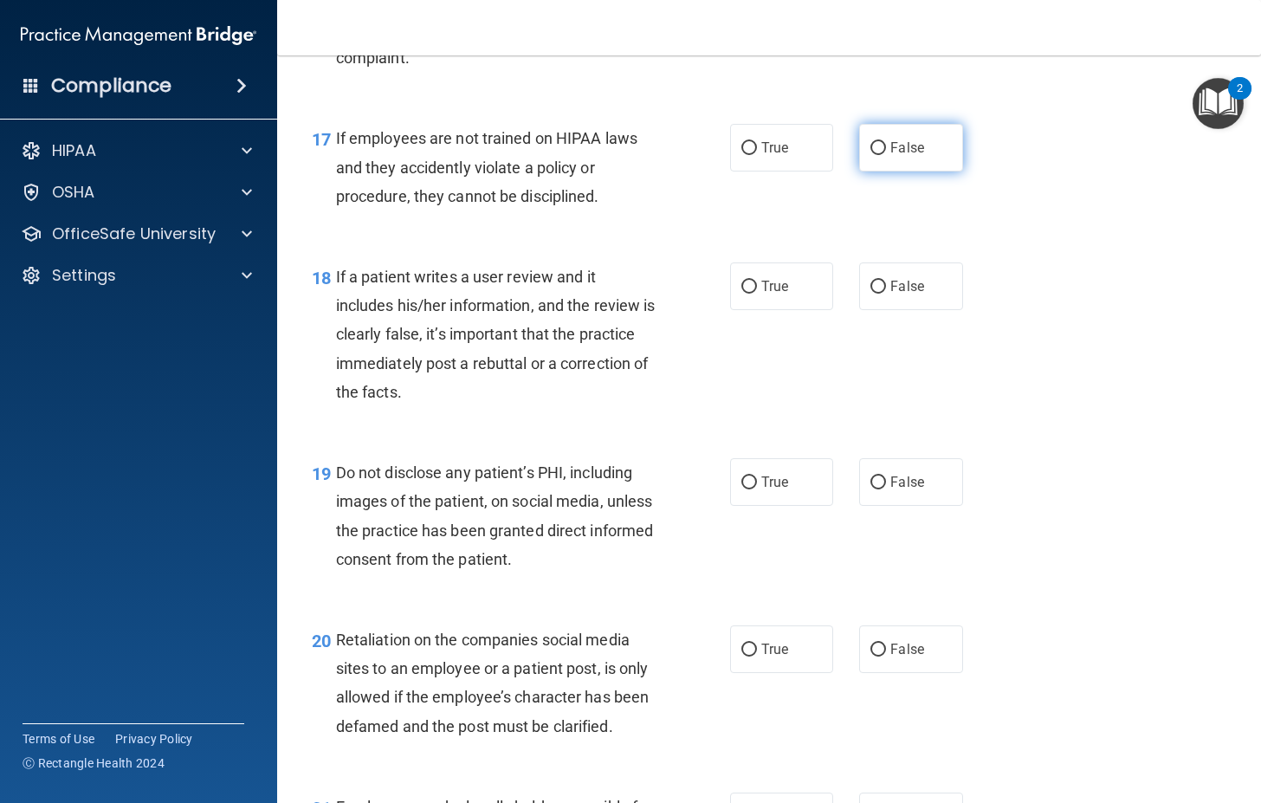
click at [901, 156] on span "False" at bounding box center [908, 147] width 34 height 16
click at [886, 155] on input "False" at bounding box center [879, 148] width 16 height 13
radio input "true"
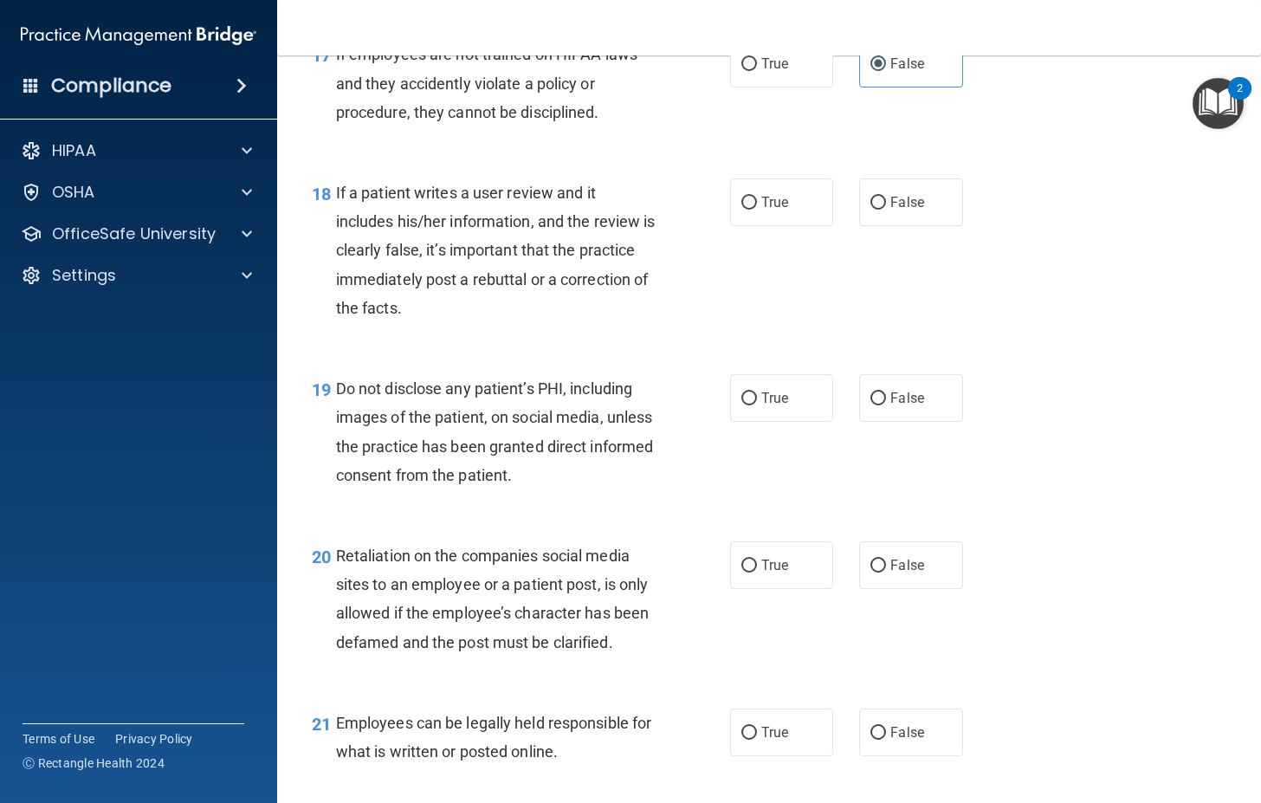
scroll to position [3032, 0]
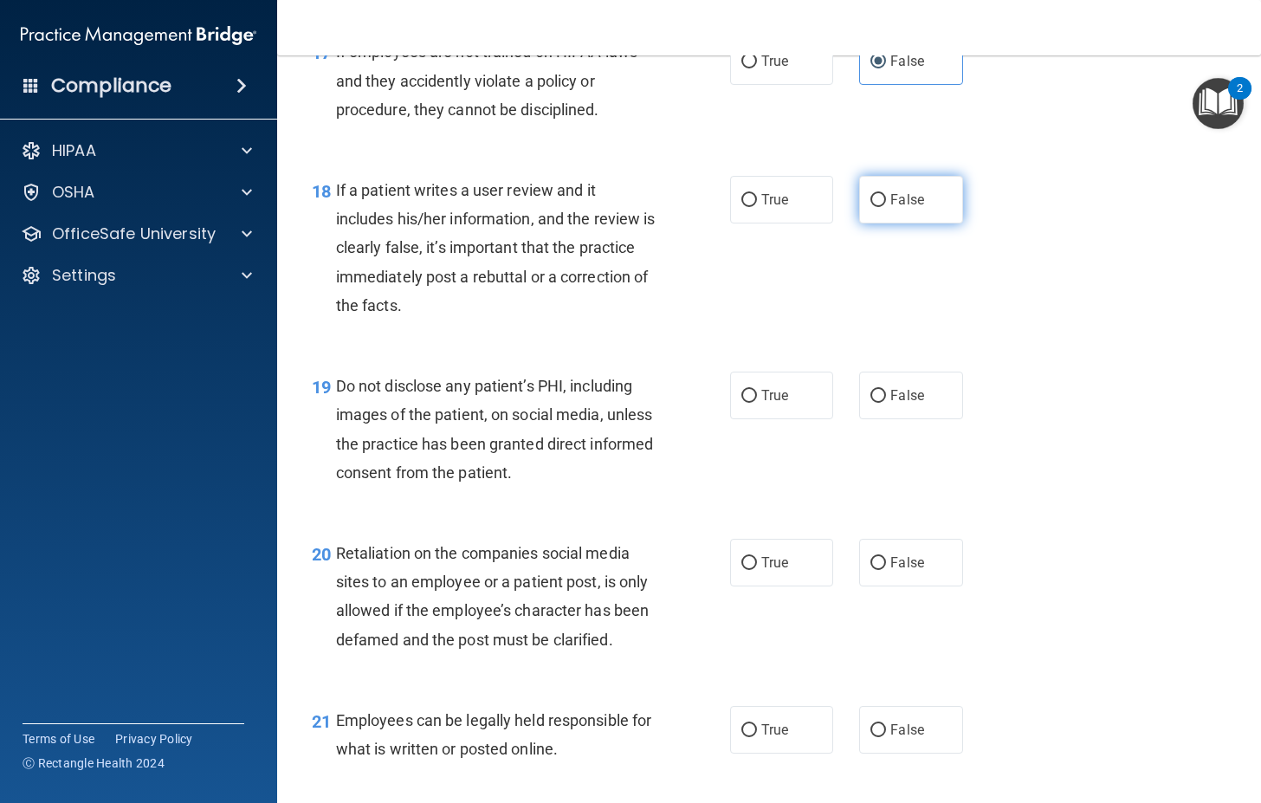
click at [872, 207] on input "False" at bounding box center [879, 200] width 16 height 13
radio input "true"
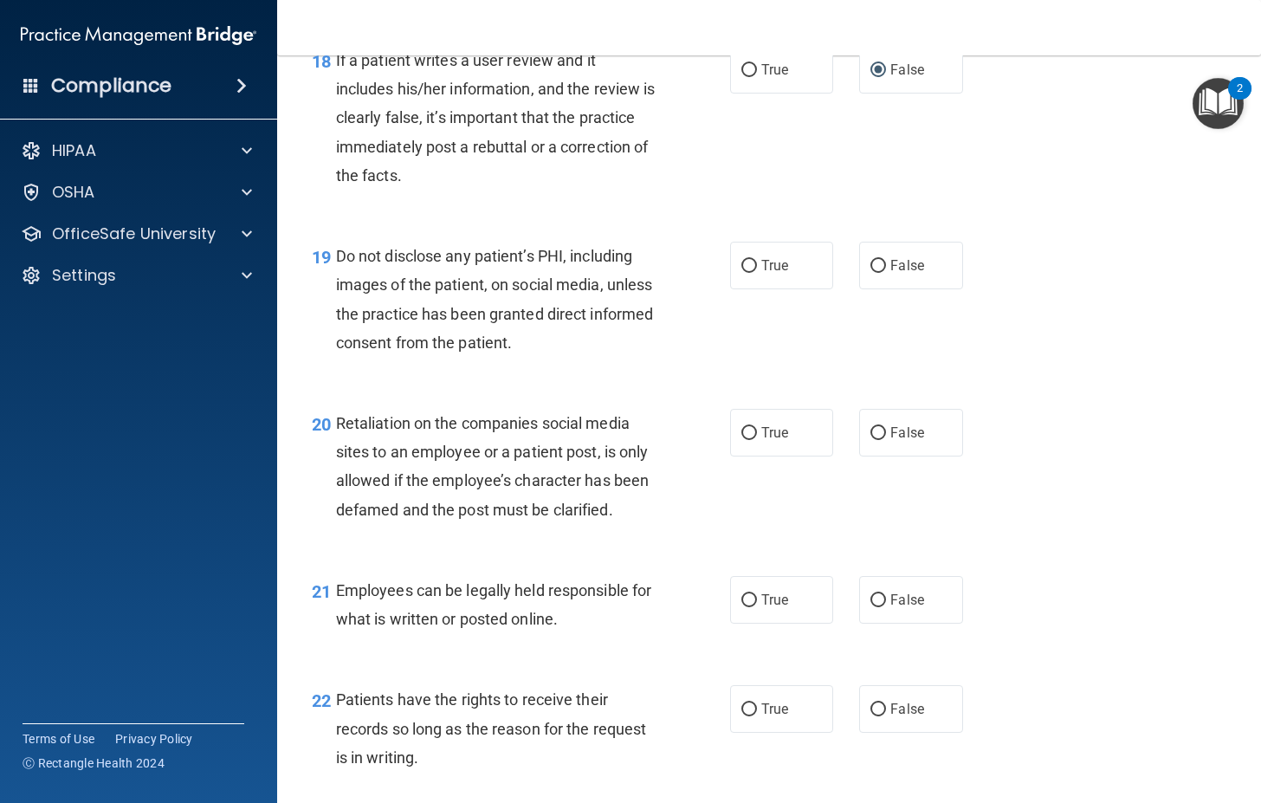
scroll to position [3206, 0]
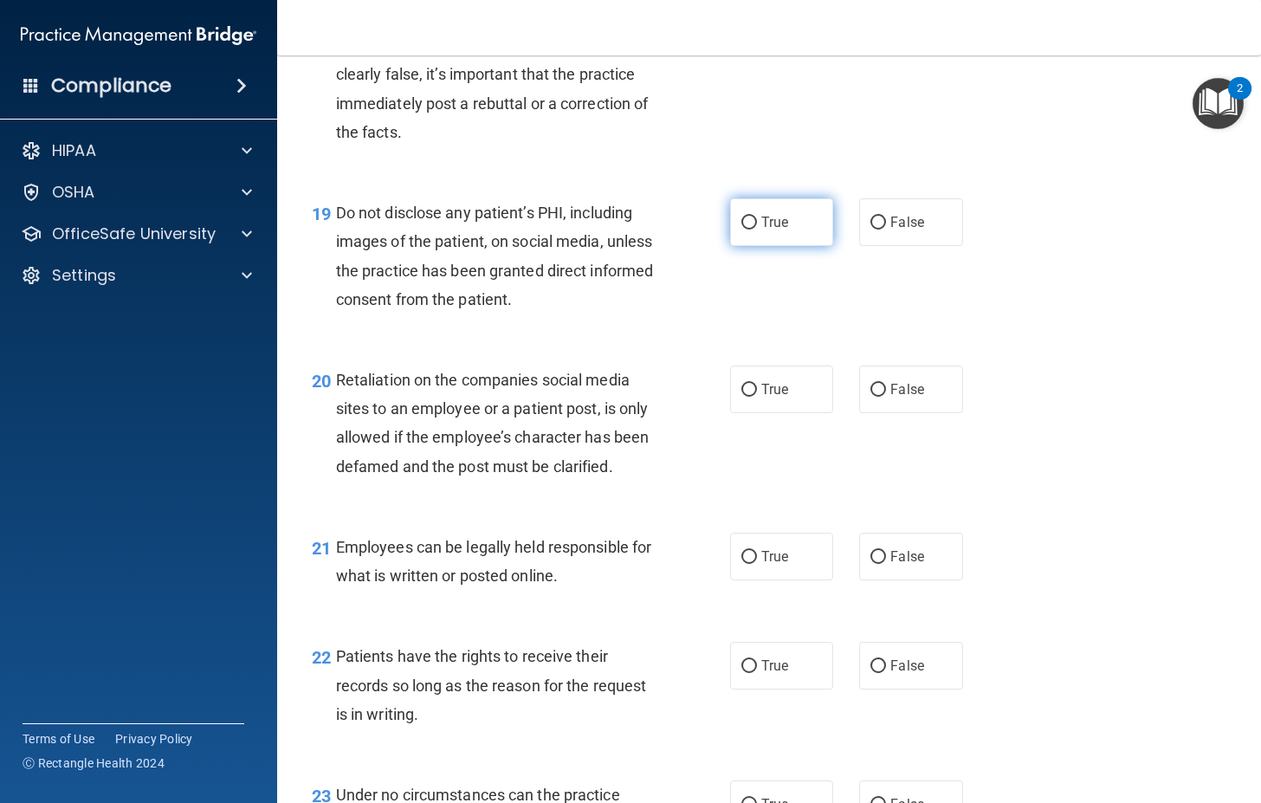
click at [734, 246] on label "True" at bounding box center [781, 222] width 103 height 48
click at [742, 230] on input "True" at bounding box center [750, 223] width 16 height 13
radio input "true"
click at [915, 398] on span "False" at bounding box center [908, 389] width 34 height 16
click at [886, 397] on input "False" at bounding box center [879, 390] width 16 height 13
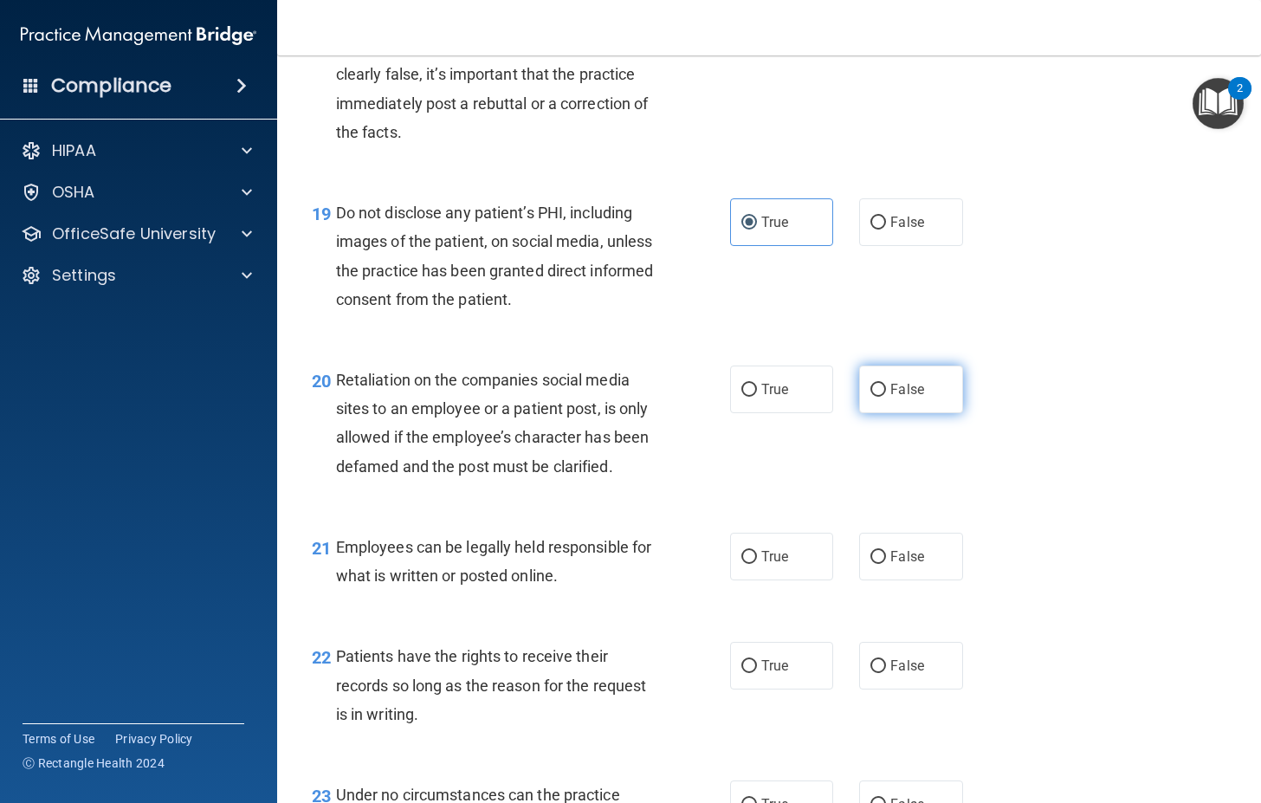
radio input "true"
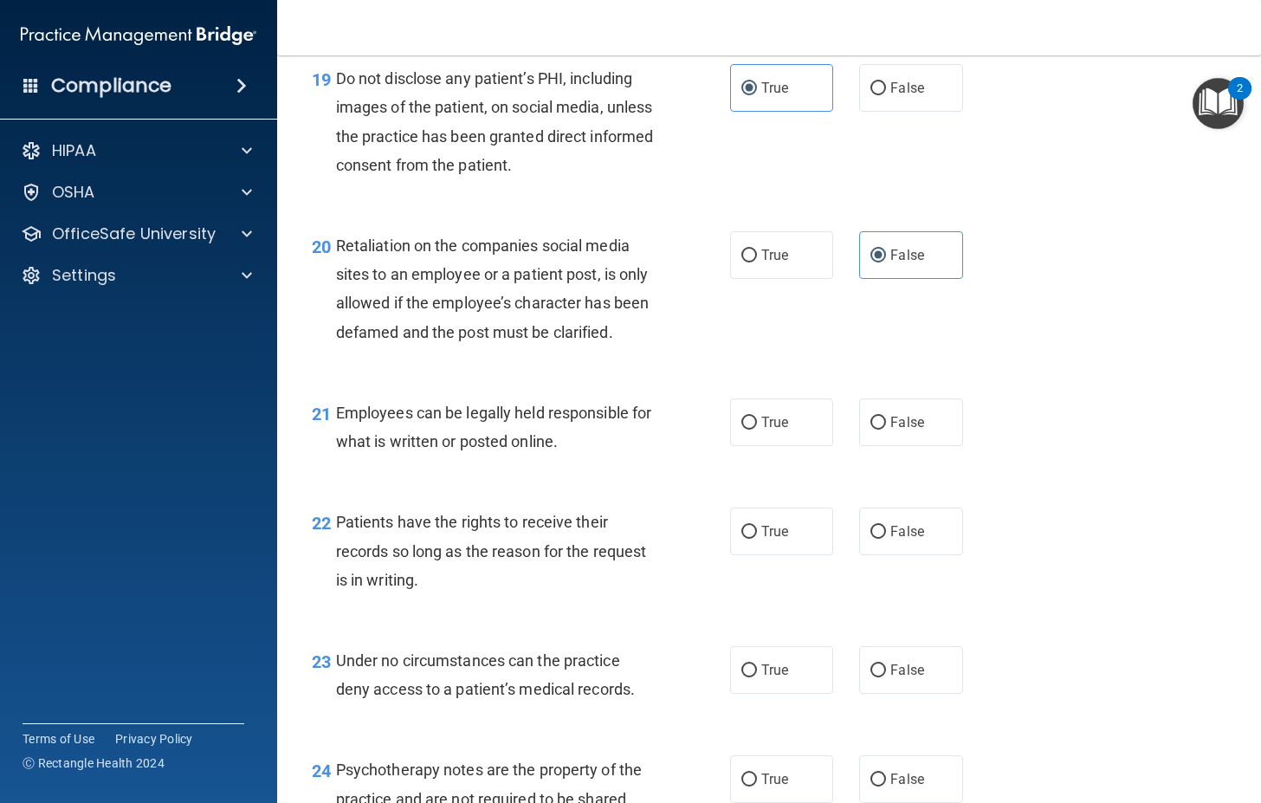
scroll to position [3379, 0]
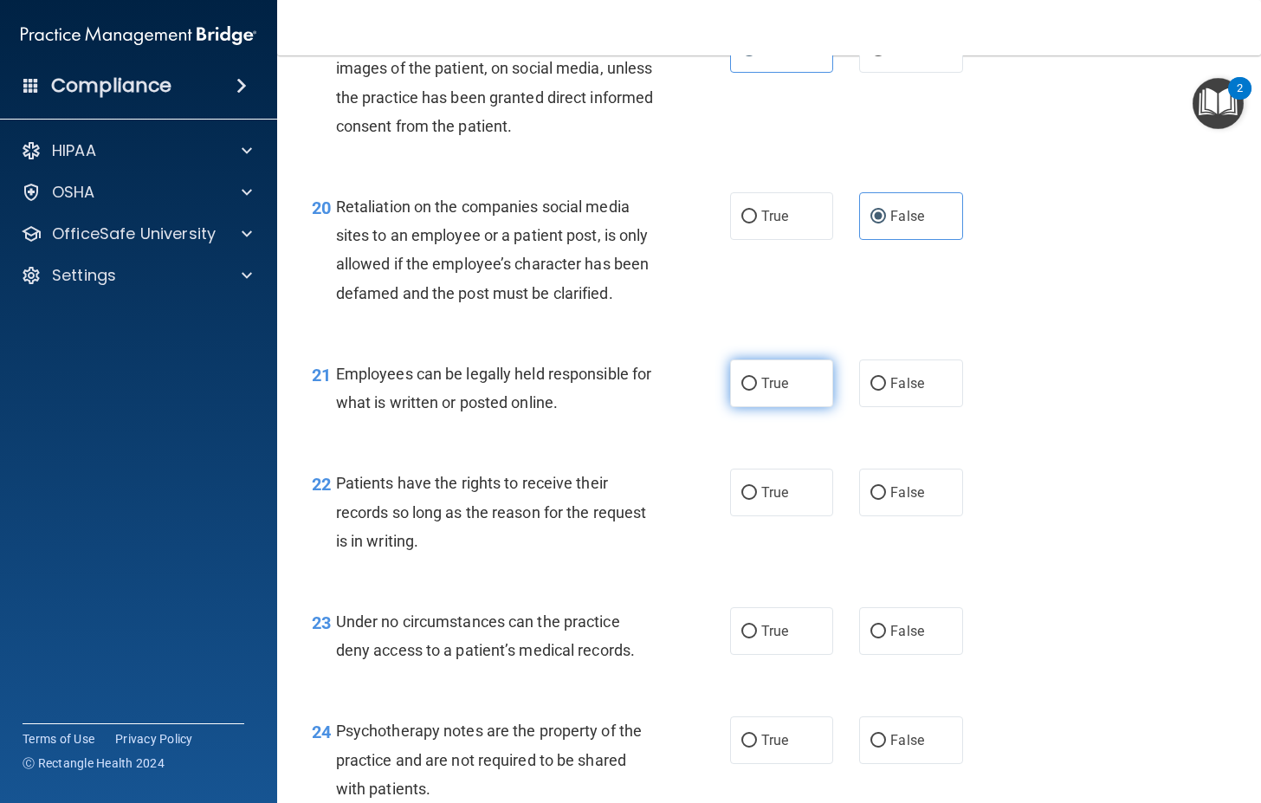
click at [780, 392] on span "True" at bounding box center [775, 383] width 27 height 16
click at [757, 391] on input "True" at bounding box center [750, 384] width 16 height 13
radio input "true"
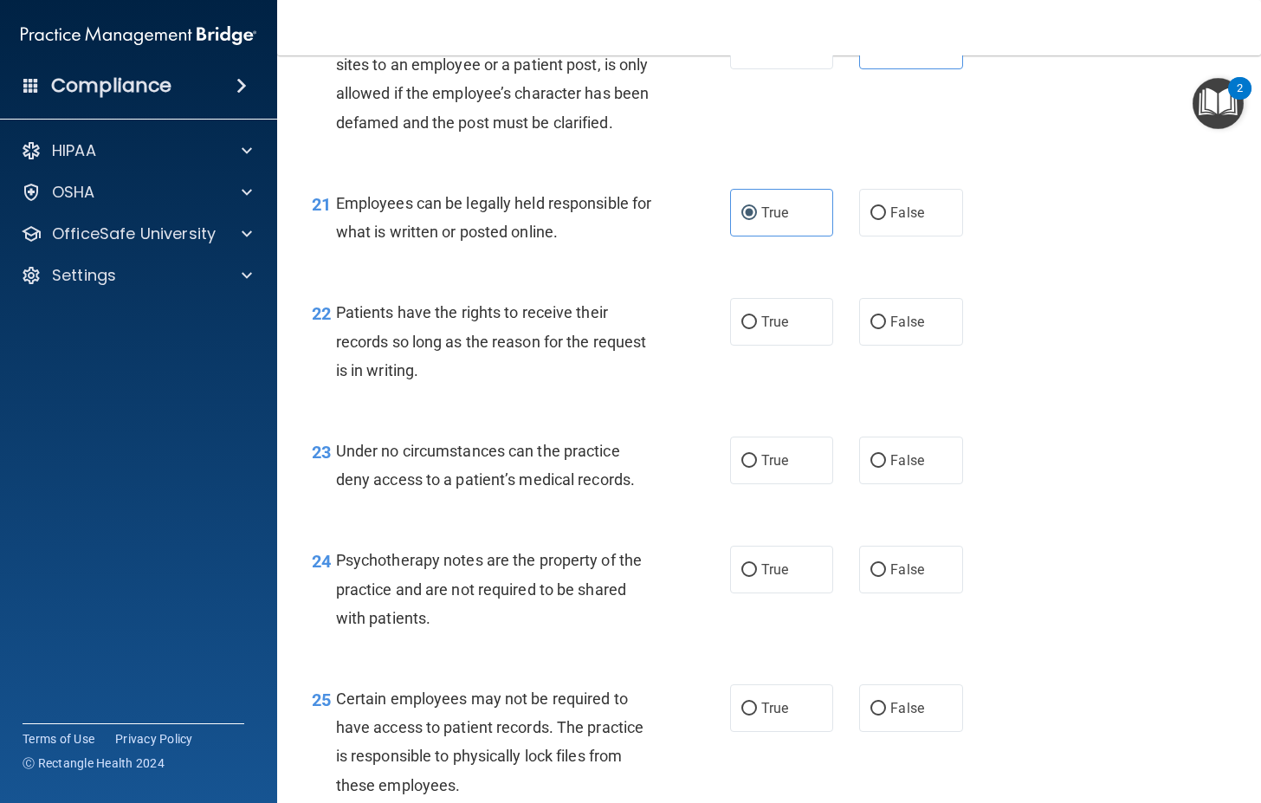
scroll to position [3552, 0]
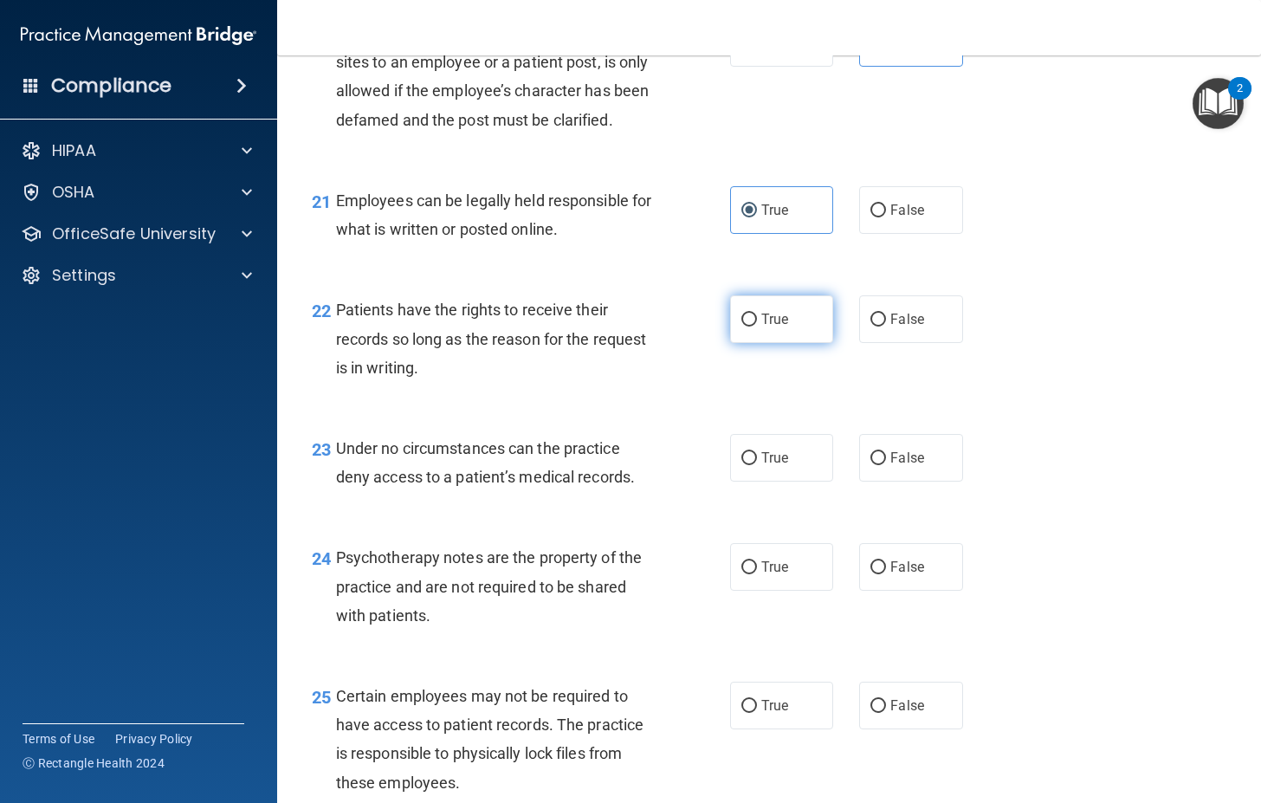
click at [775, 343] on label "True" at bounding box center [781, 319] width 103 height 48
click at [757, 327] on input "True" at bounding box center [750, 320] width 16 height 13
radio input "true"
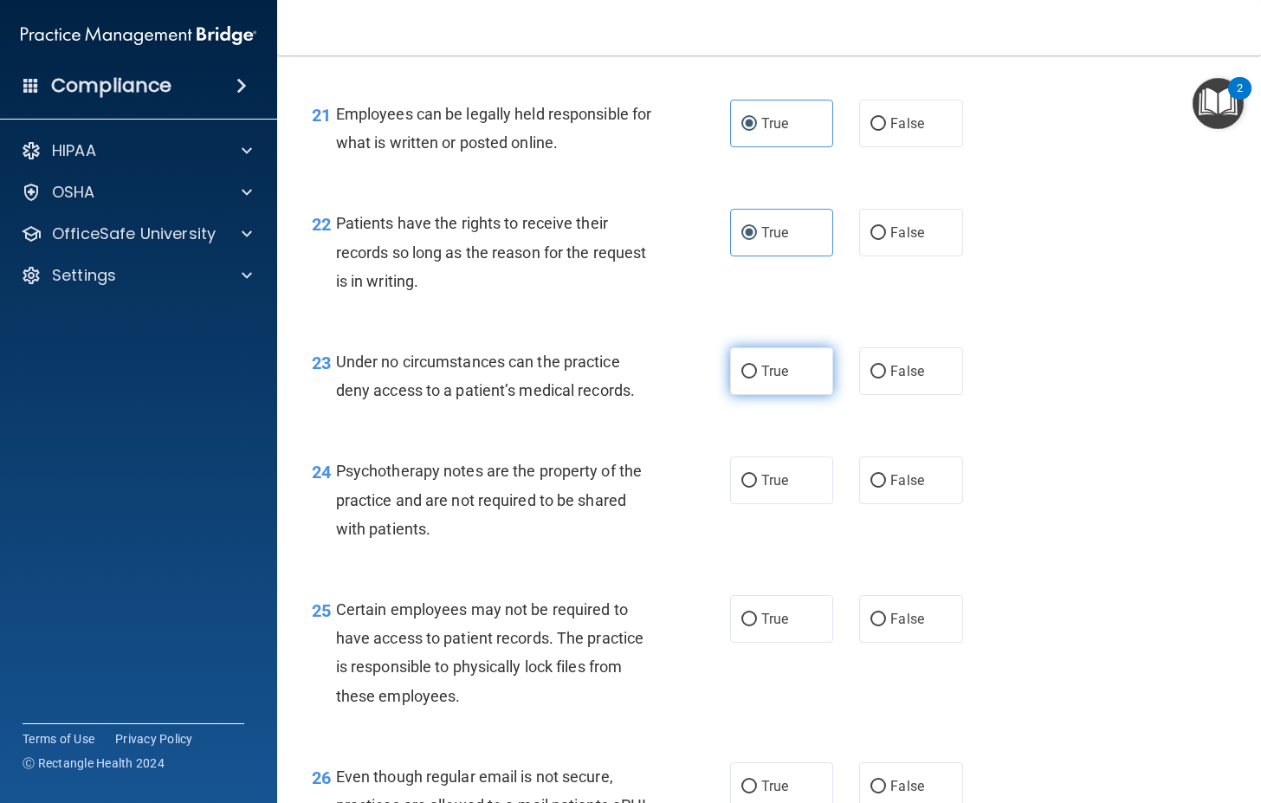
click at [775, 379] on span "True" at bounding box center [775, 371] width 27 height 16
click at [757, 379] on input "True" at bounding box center [750, 372] width 16 height 13
radio input "true"
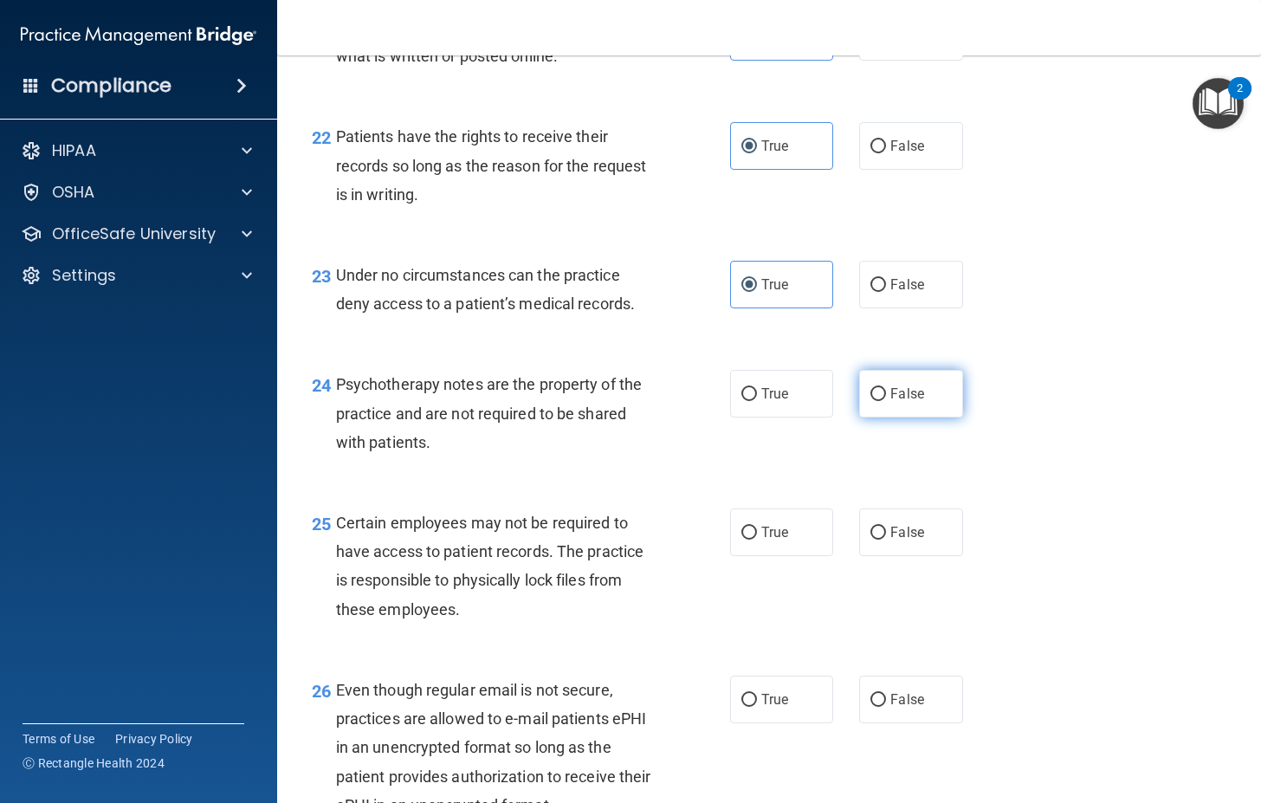
click at [871, 401] on input "False" at bounding box center [879, 394] width 16 height 13
radio input "true"
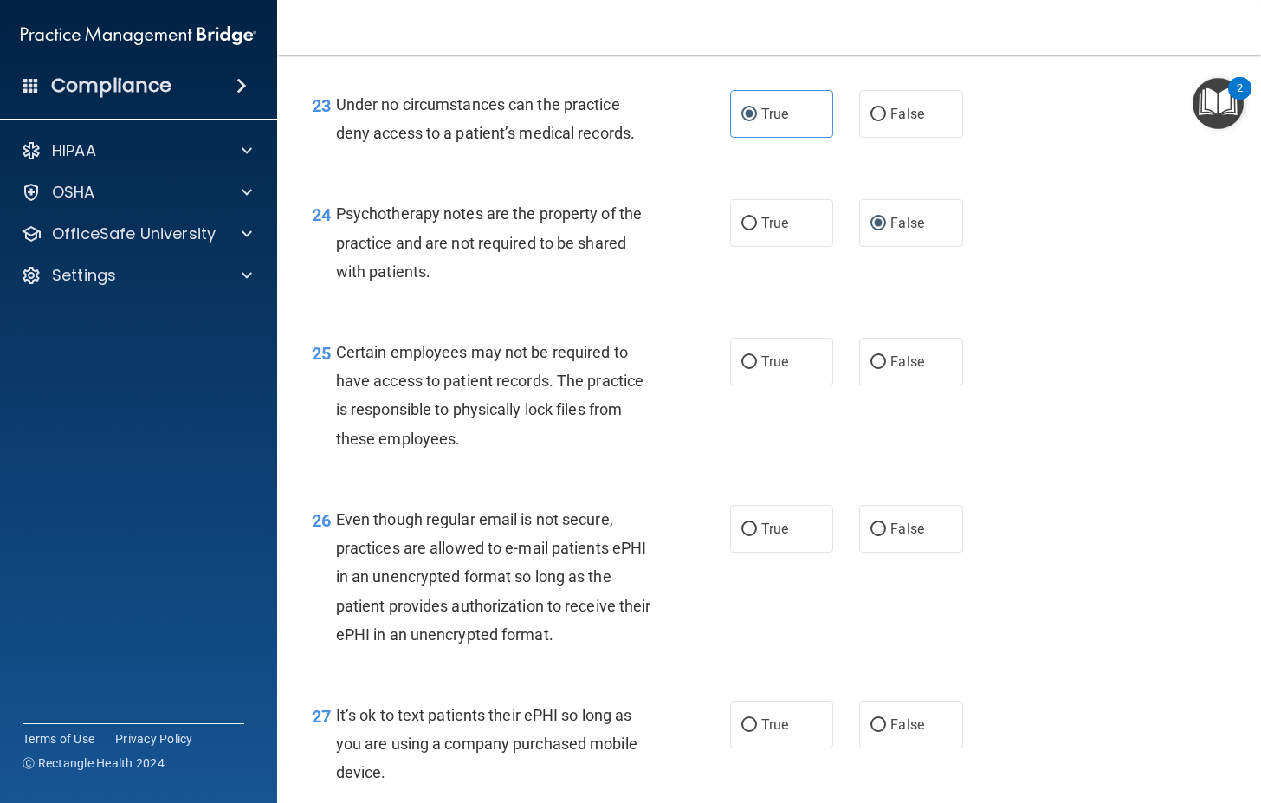
scroll to position [3899, 0]
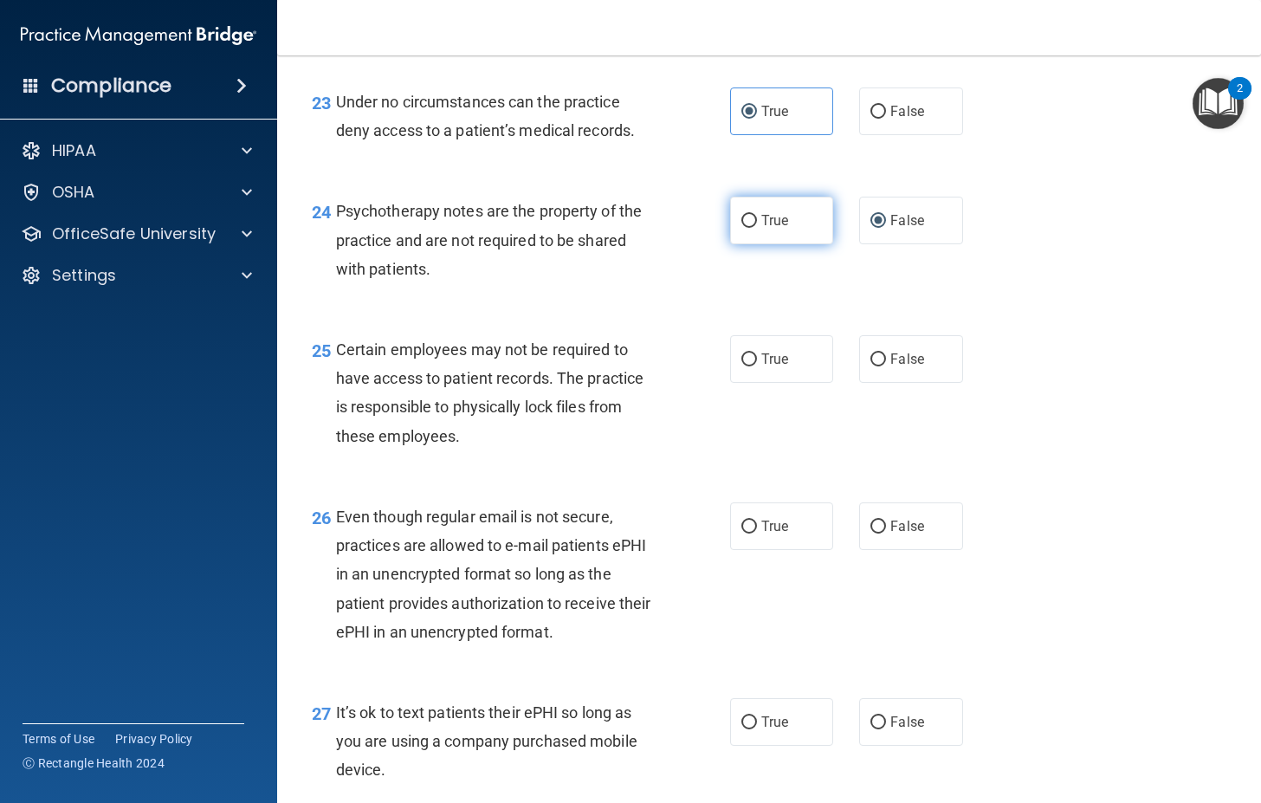
click at [759, 244] on label "True" at bounding box center [781, 221] width 103 height 48
click at [757, 228] on input "True" at bounding box center [750, 221] width 16 height 13
radio input "true"
radio input "false"
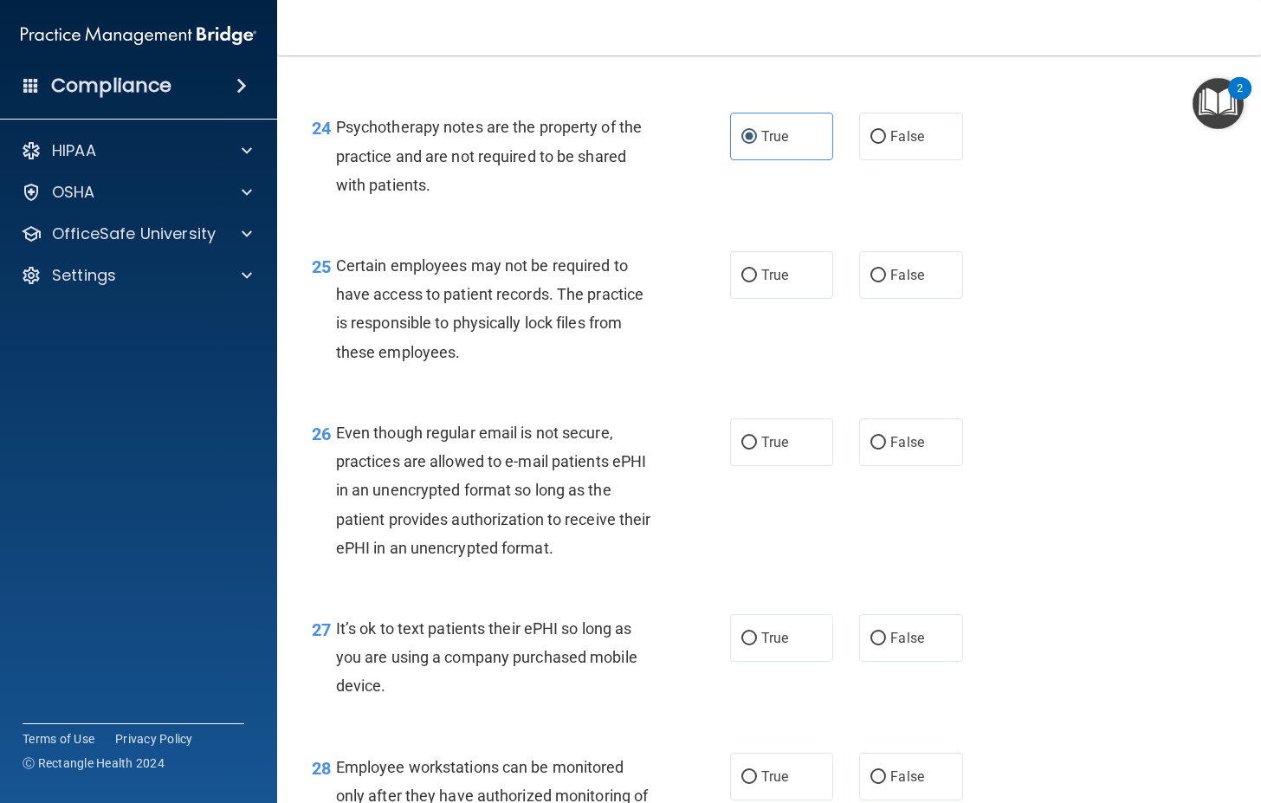
scroll to position [3985, 0]
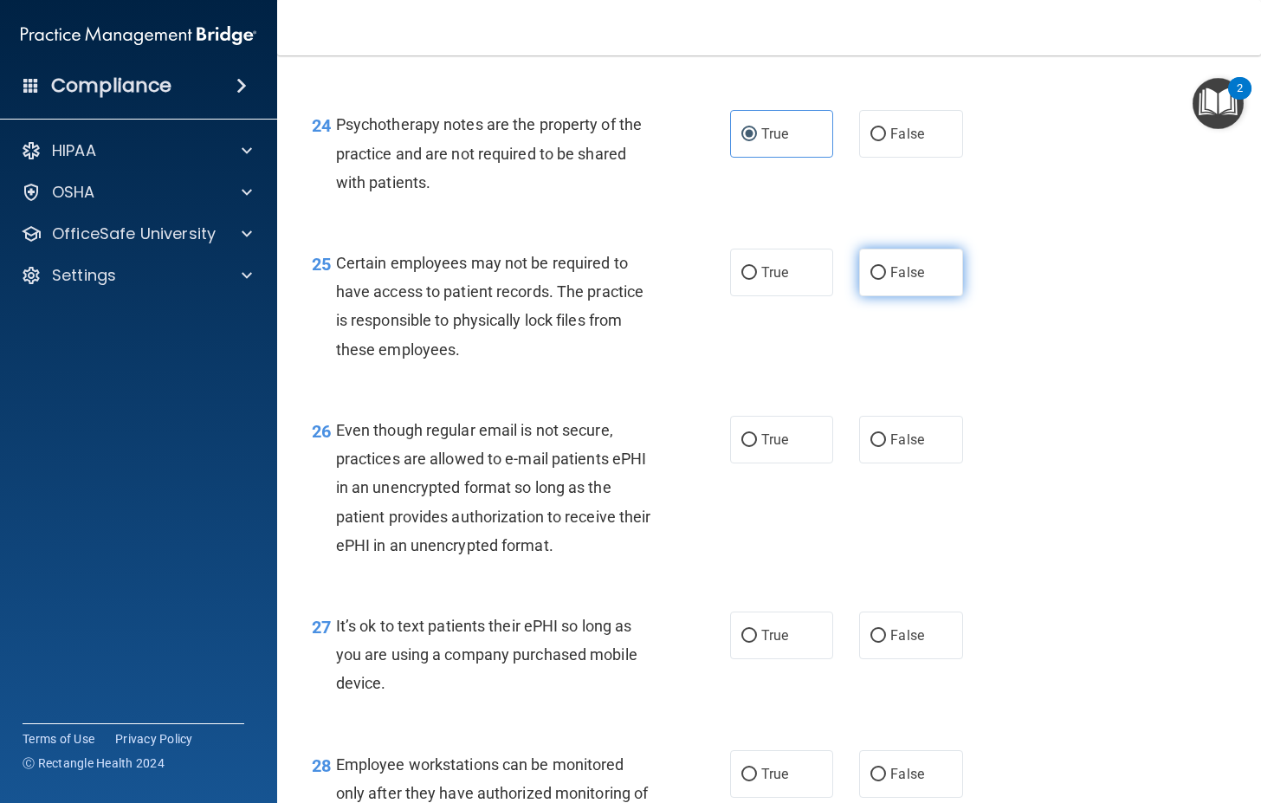
click at [885, 296] on label "False" at bounding box center [910, 273] width 103 height 48
click at [885, 280] on input "False" at bounding box center [879, 273] width 16 height 13
radio input "true"
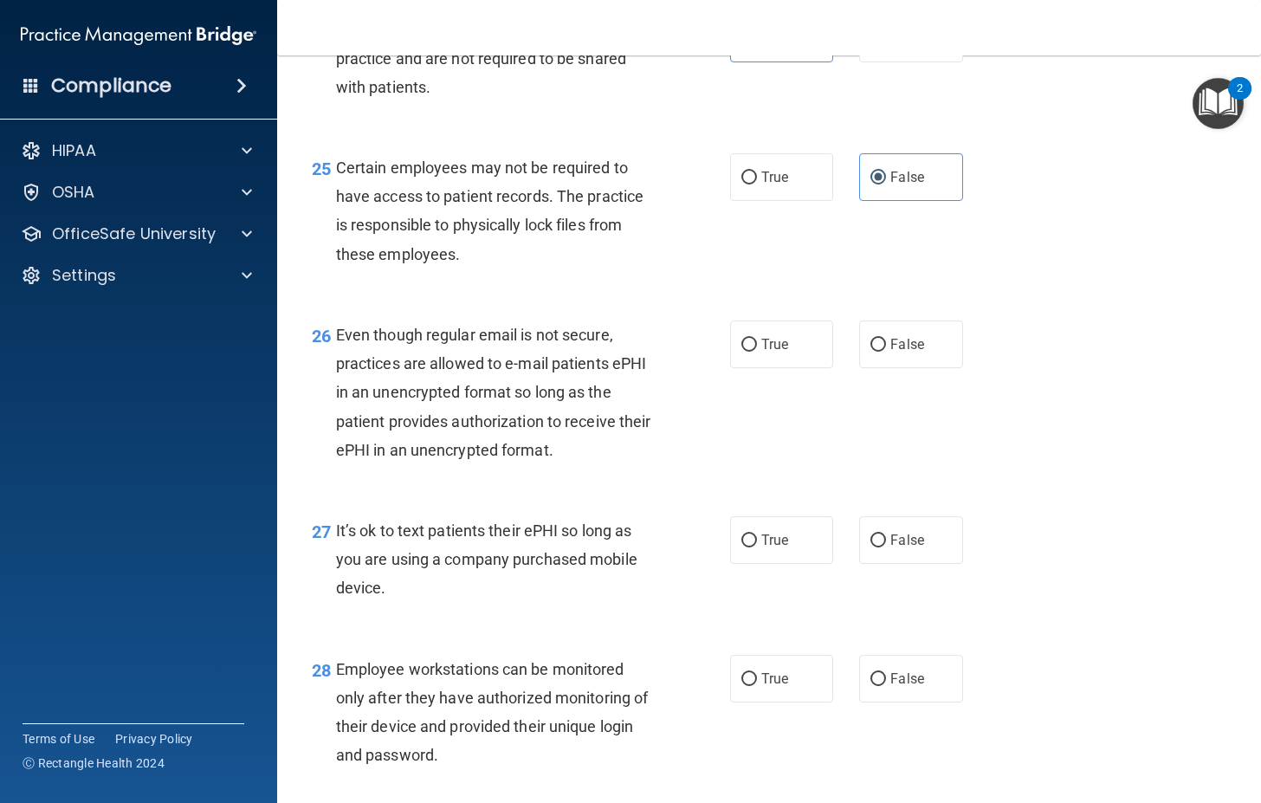
scroll to position [4159, 0]
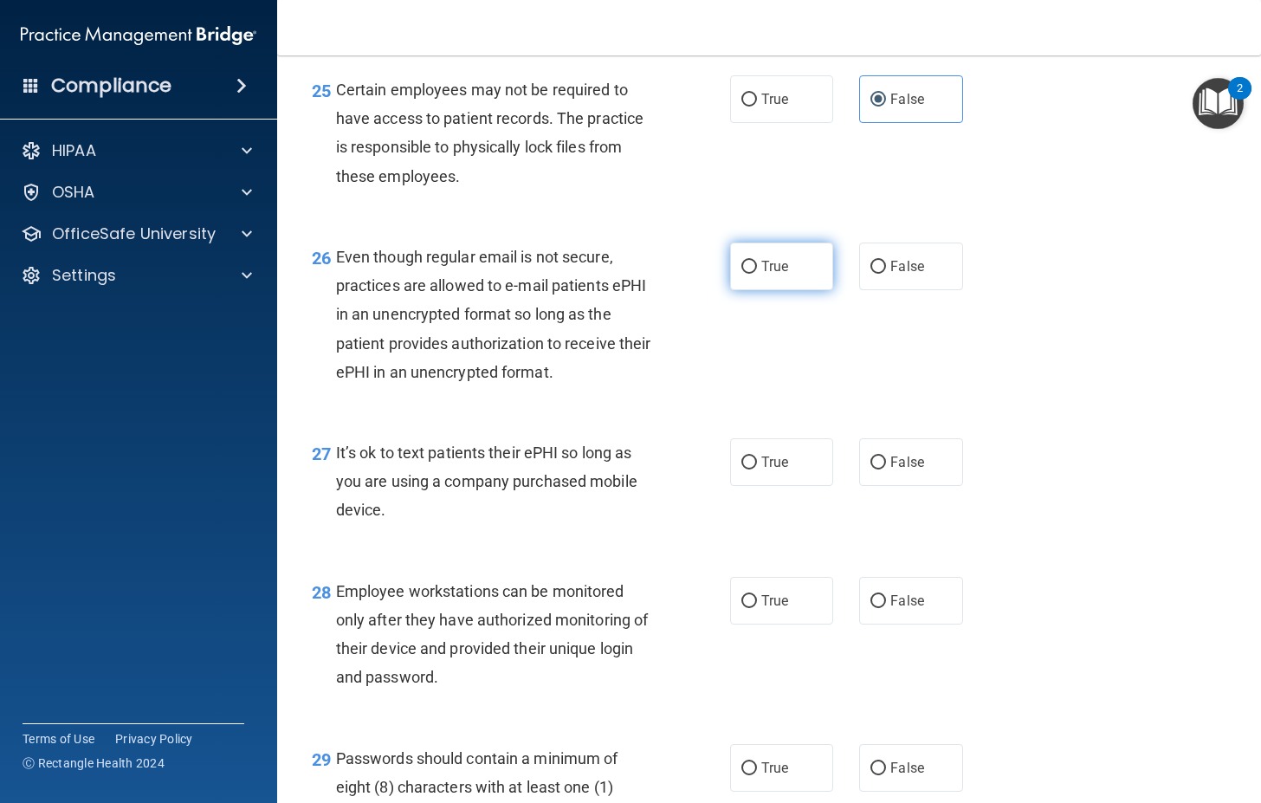
click at [772, 275] on span "True" at bounding box center [775, 266] width 27 height 16
click at [757, 274] on input "True" at bounding box center [750, 267] width 16 height 13
radio input "true"
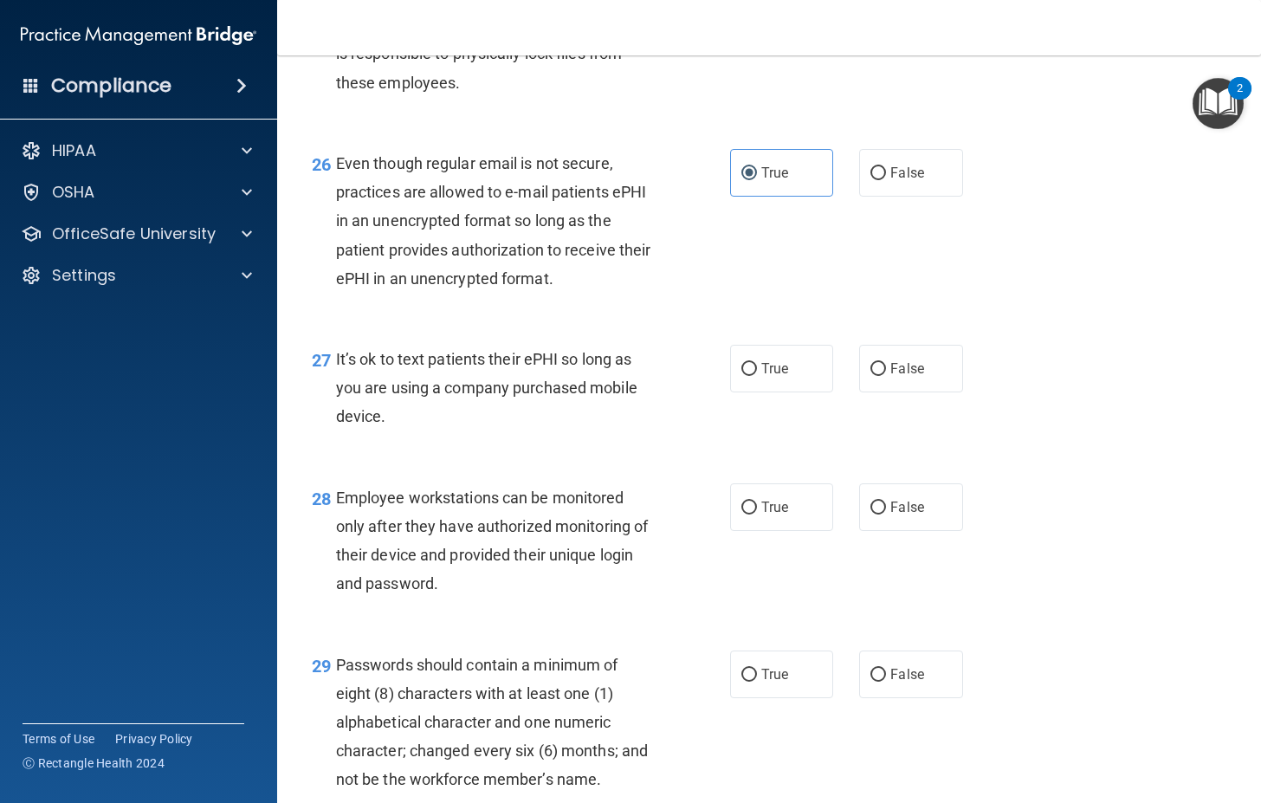
scroll to position [4332, 0]
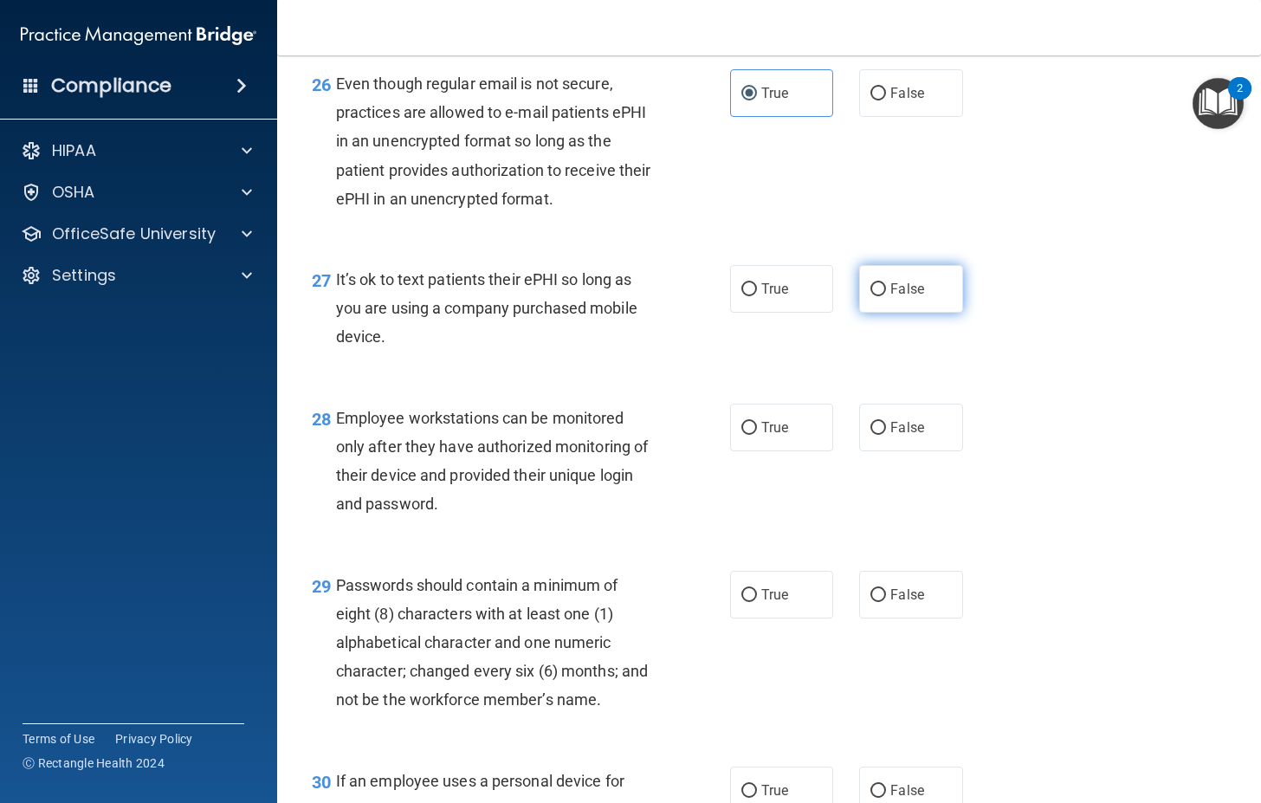
click at [890, 313] on label "False" at bounding box center [910, 289] width 103 height 48
click at [886, 296] on input "False" at bounding box center [879, 289] width 16 height 13
radio input "true"
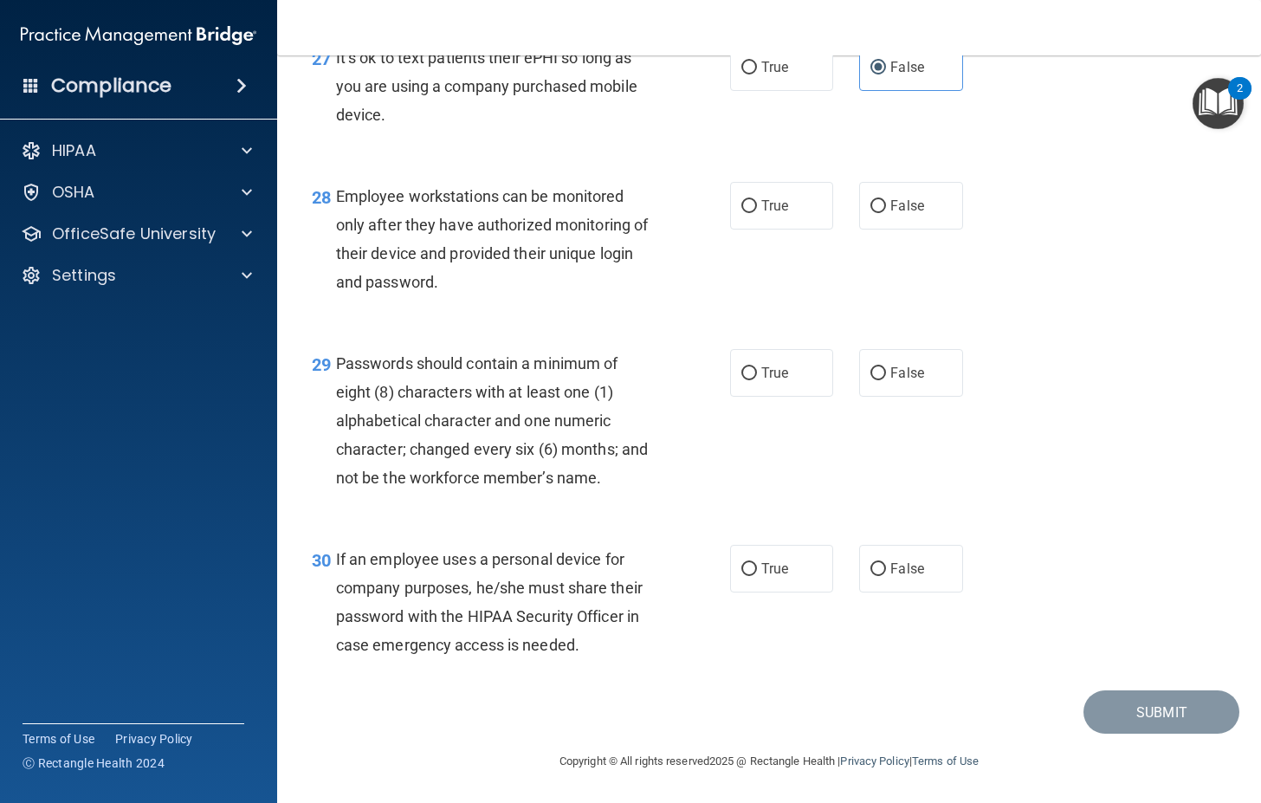
scroll to position [4582, 0]
click at [871, 202] on input "False" at bounding box center [879, 206] width 16 height 13
radio input "true"
click at [778, 215] on label "True" at bounding box center [781, 206] width 103 height 48
click at [757, 213] on input "True" at bounding box center [750, 206] width 16 height 13
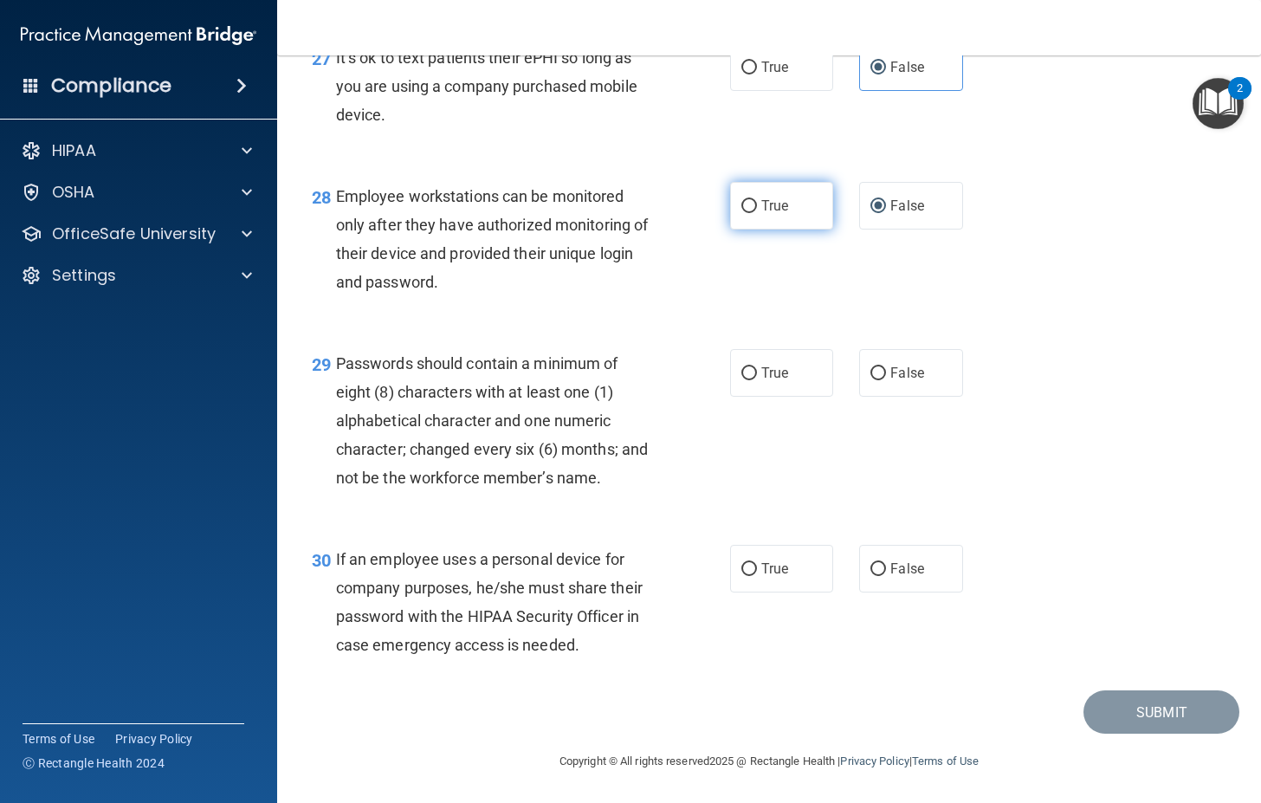
radio input "true"
click at [920, 218] on label "False" at bounding box center [910, 206] width 103 height 48
click at [886, 213] on input "False" at bounding box center [879, 206] width 16 height 13
radio input "true"
radio input "false"
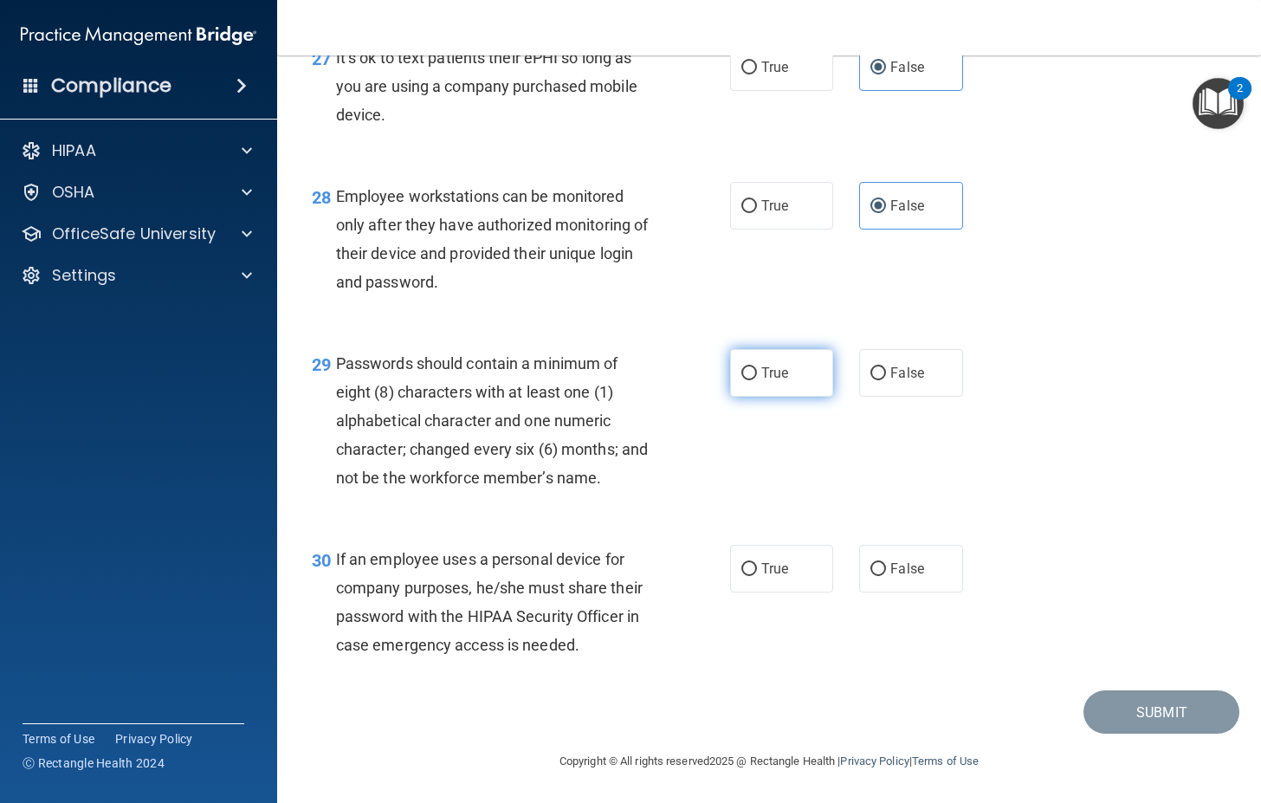
click at [743, 382] on label "True" at bounding box center [781, 373] width 103 height 48
click at [743, 380] on input "True" at bounding box center [750, 373] width 16 height 13
radio input "true"
click at [909, 571] on span "False" at bounding box center [908, 569] width 34 height 16
click at [886, 571] on input "False" at bounding box center [879, 569] width 16 height 13
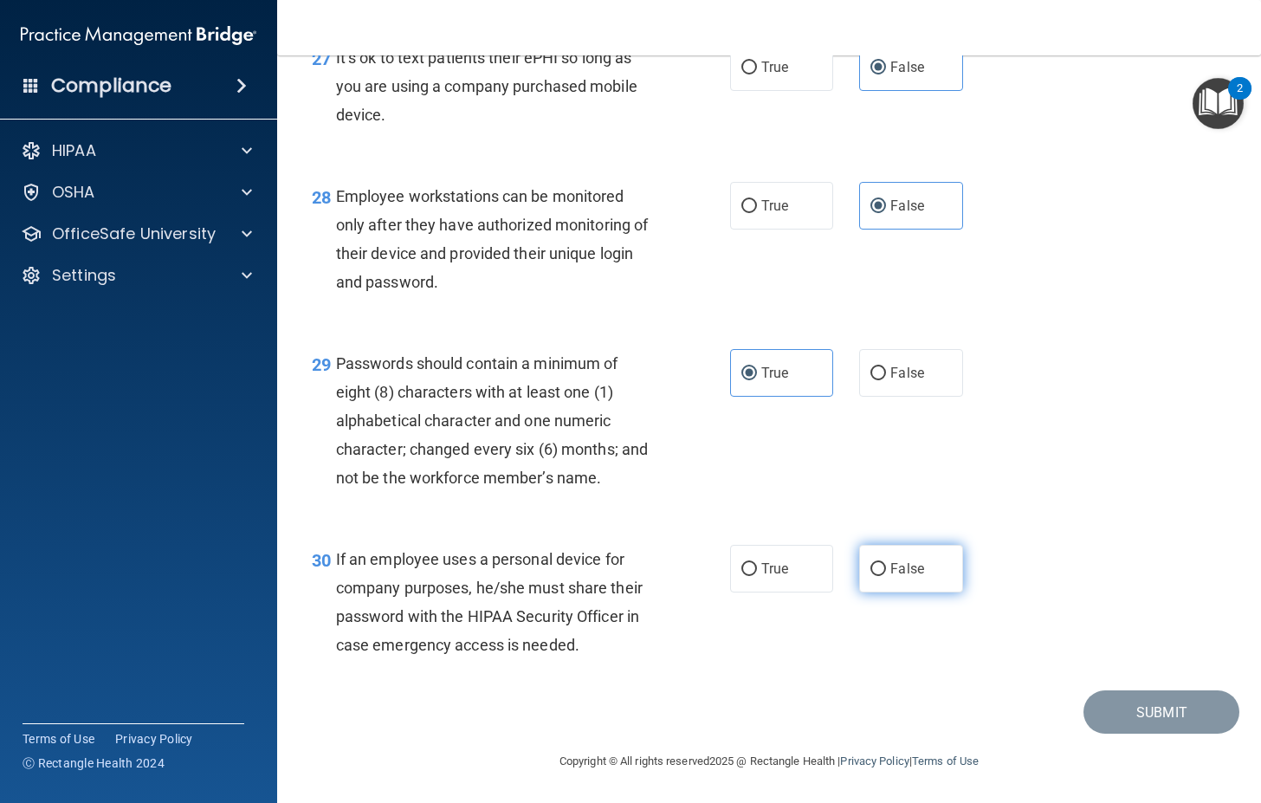
radio input "true"
click at [1150, 706] on button "Submit" at bounding box center [1162, 713] width 156 height 44
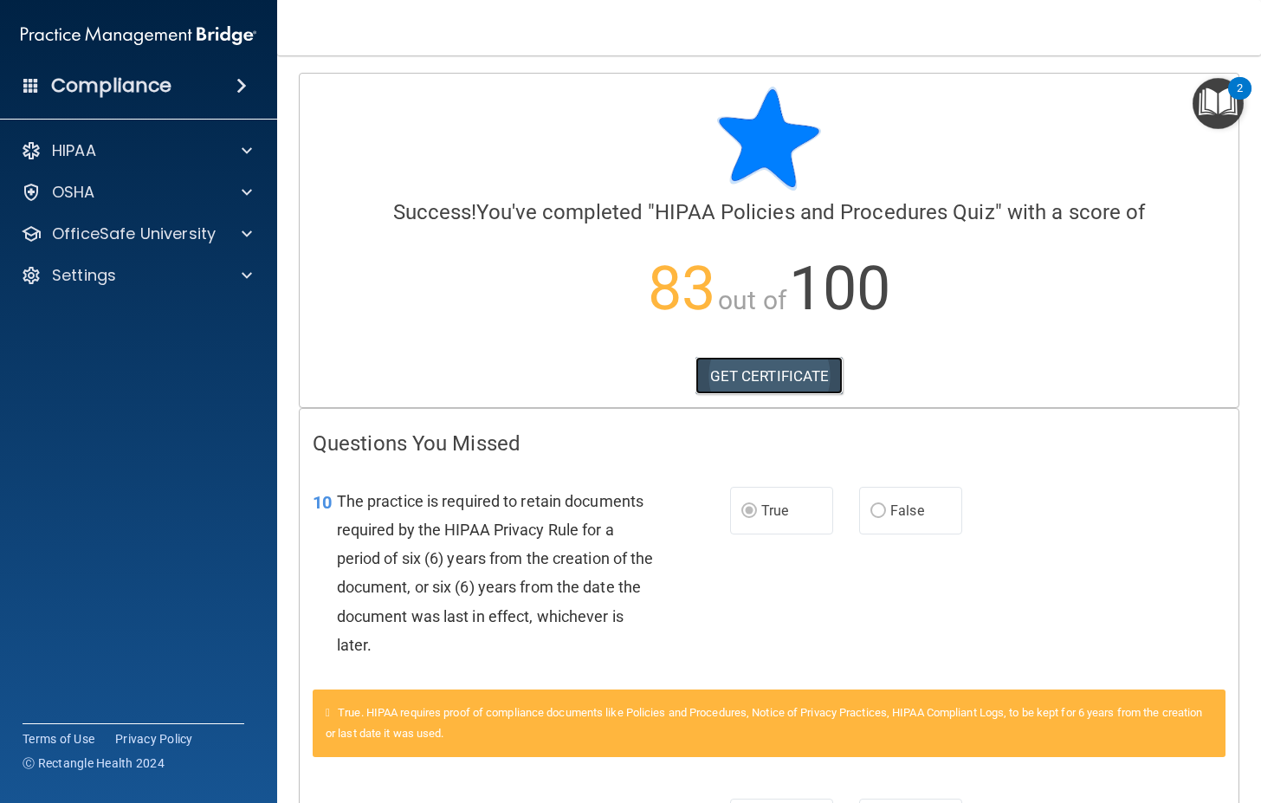
click at [796, 378] on link "GET CERTIFICATE" at bounding box center [770, 376] width 148 height 38
click at [247, 155] on span at bounding box center [247, 150] width 10 height 21
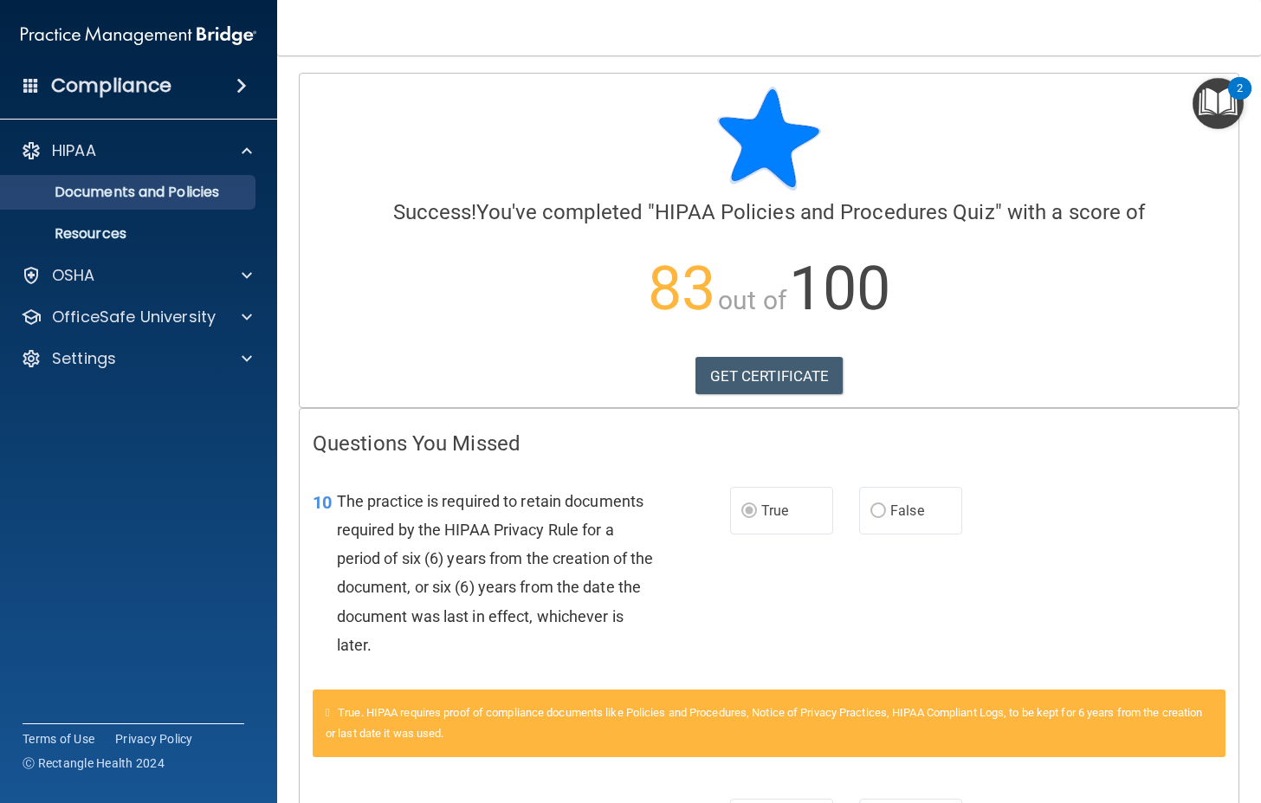
drag, startPoint x: 252, startPoint y: 164, endPoint x: 251, endPoint y: 182, distance: 18.2
click at [253, 164] on div "HIPAA" at bounding box center [139, 150] width 278 height 35
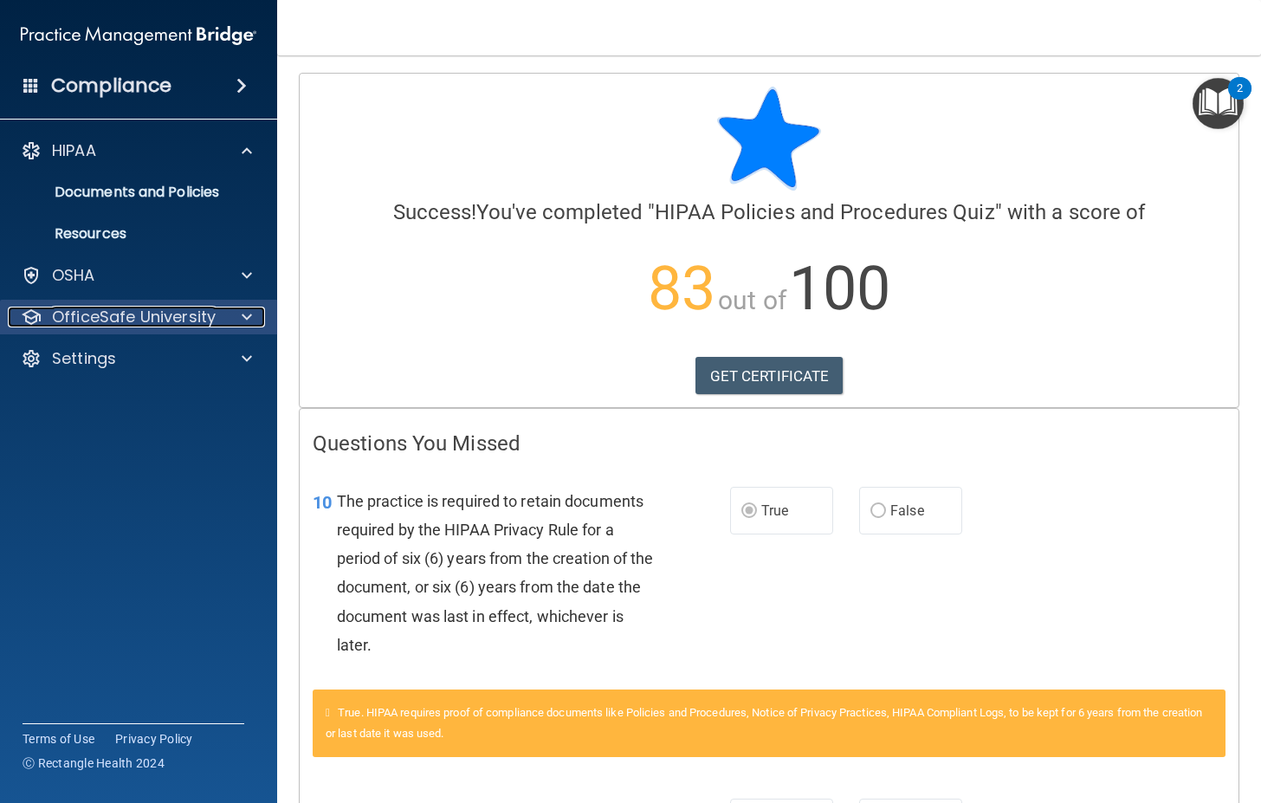
click at [233, 308] on div at bounding box center [244, 317] width 43 height 21
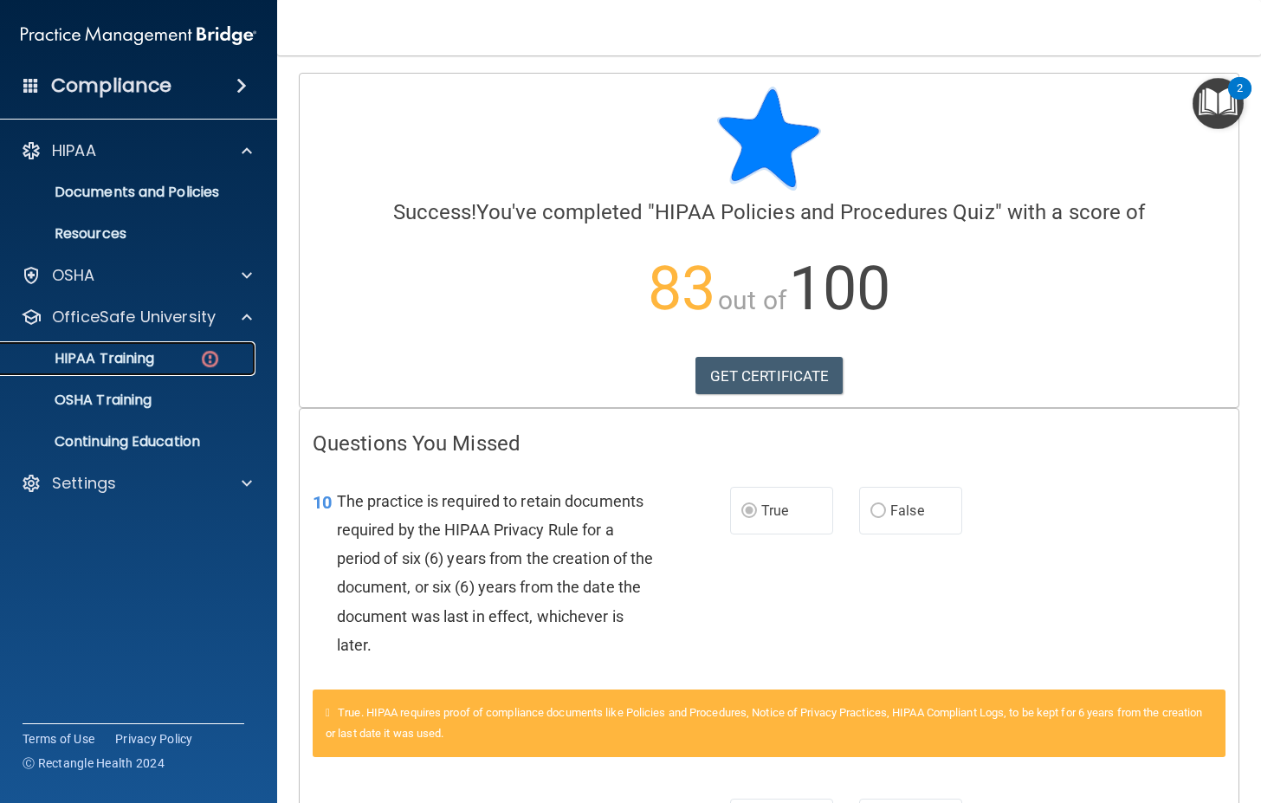
click at [179, 360] on div "HIPAA Training" at bounding box center [129, 358] width 237 height 17
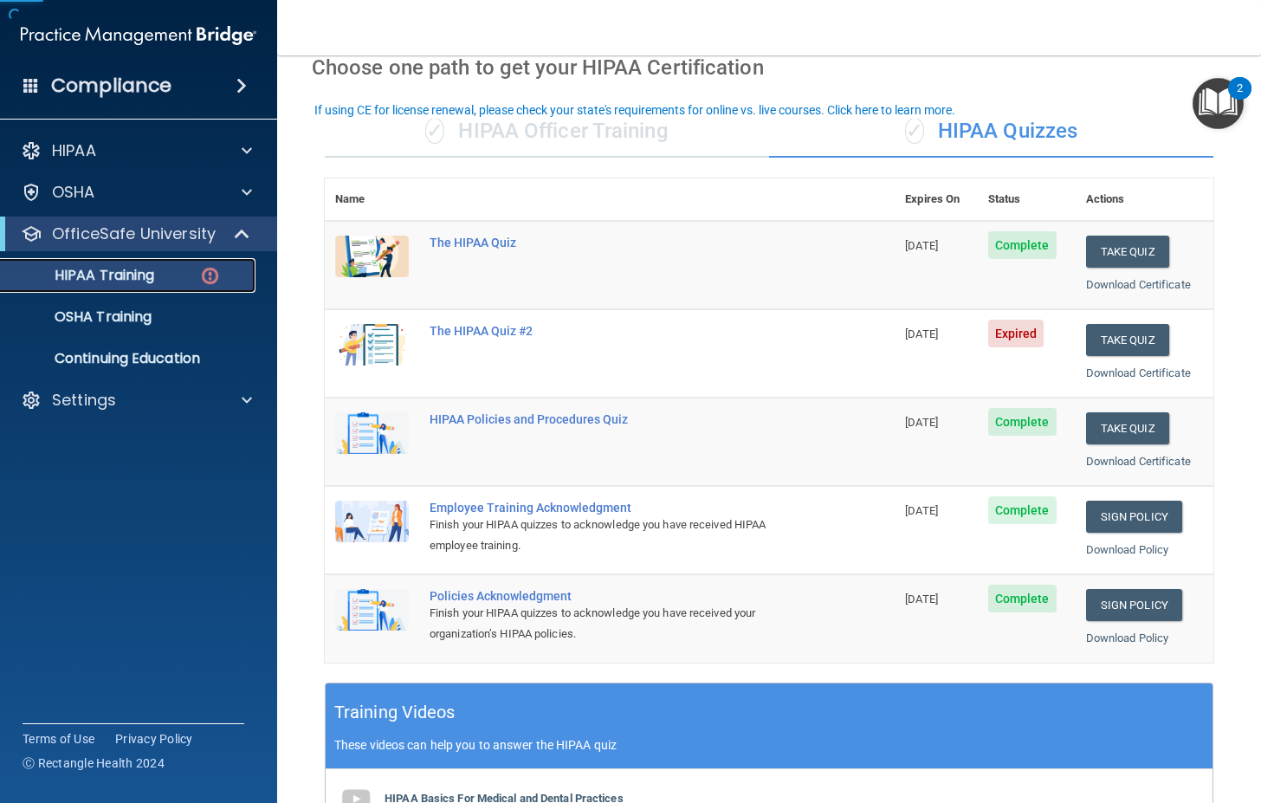
scroll to position [87, 0]
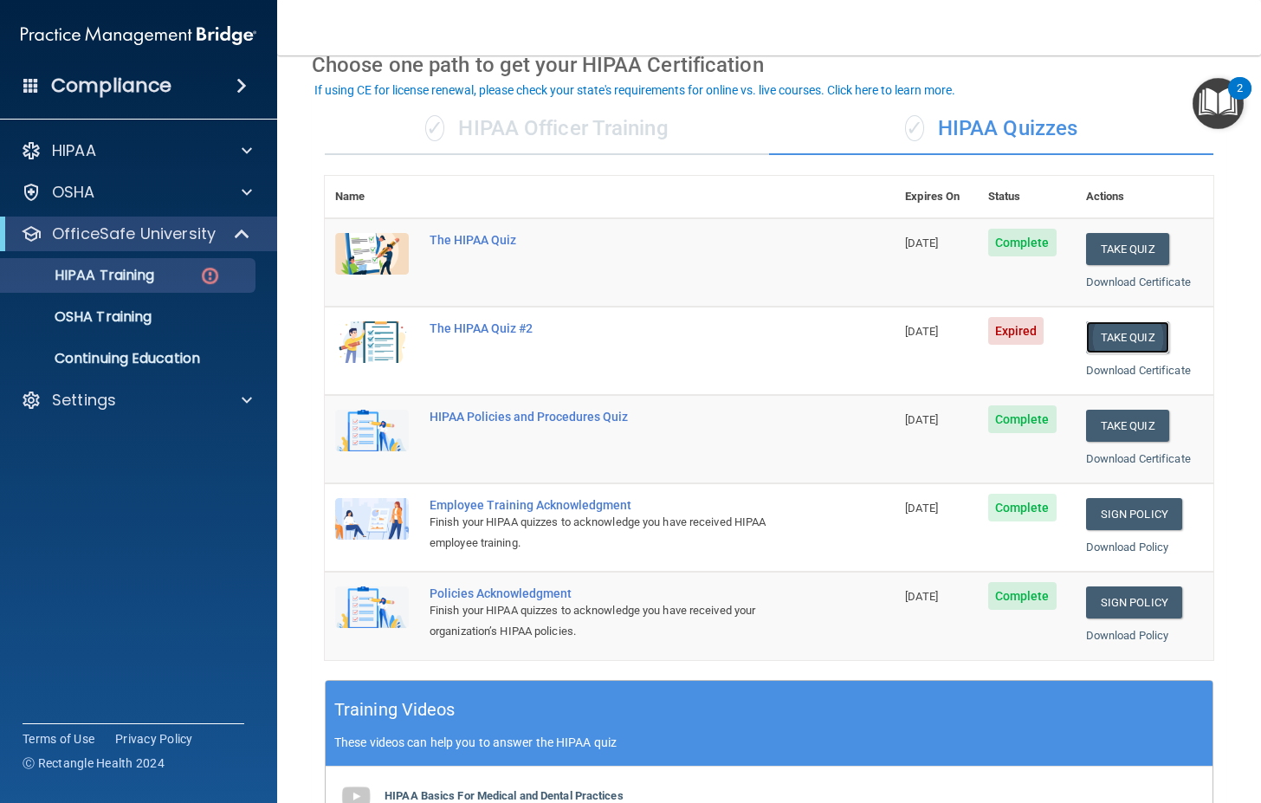
click at [1113, 330] on button "Take Quiz" at bounding box center [1127, 337] width 83 height 32
